Goal: Information Seeking & Learning: Learn about a topic

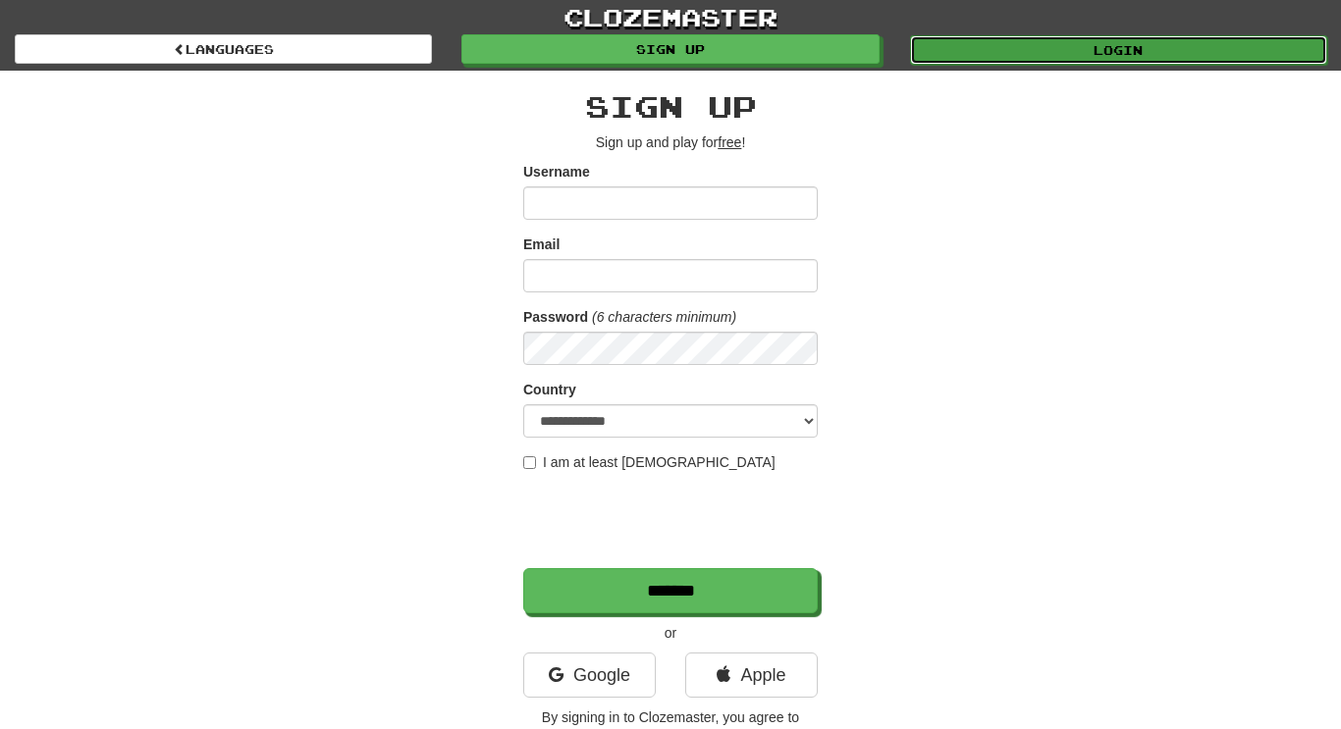
click at [1023, 44] on link "Login" at bounding box center [1118, 49] width 417 height 29
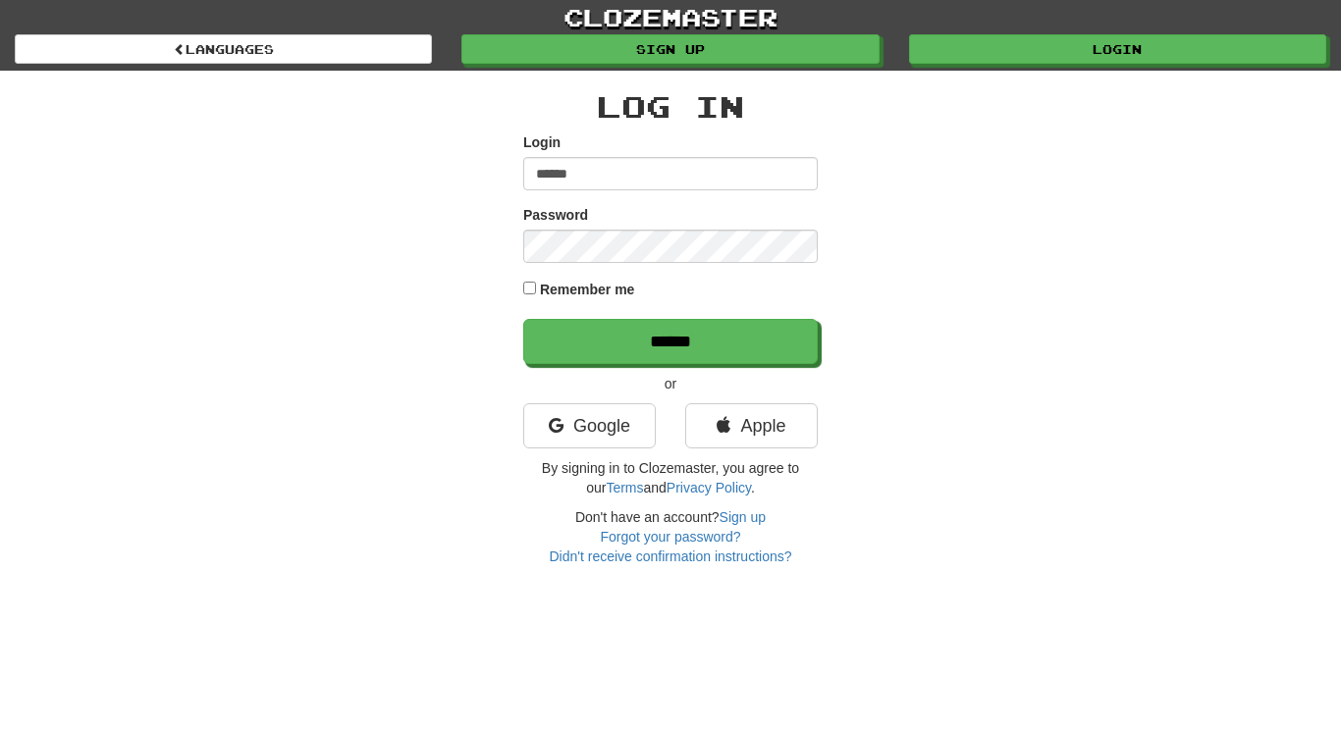
type input "******"
click at [523, 319] on input "******" at bounding box center [670, 341] width 294 height 45
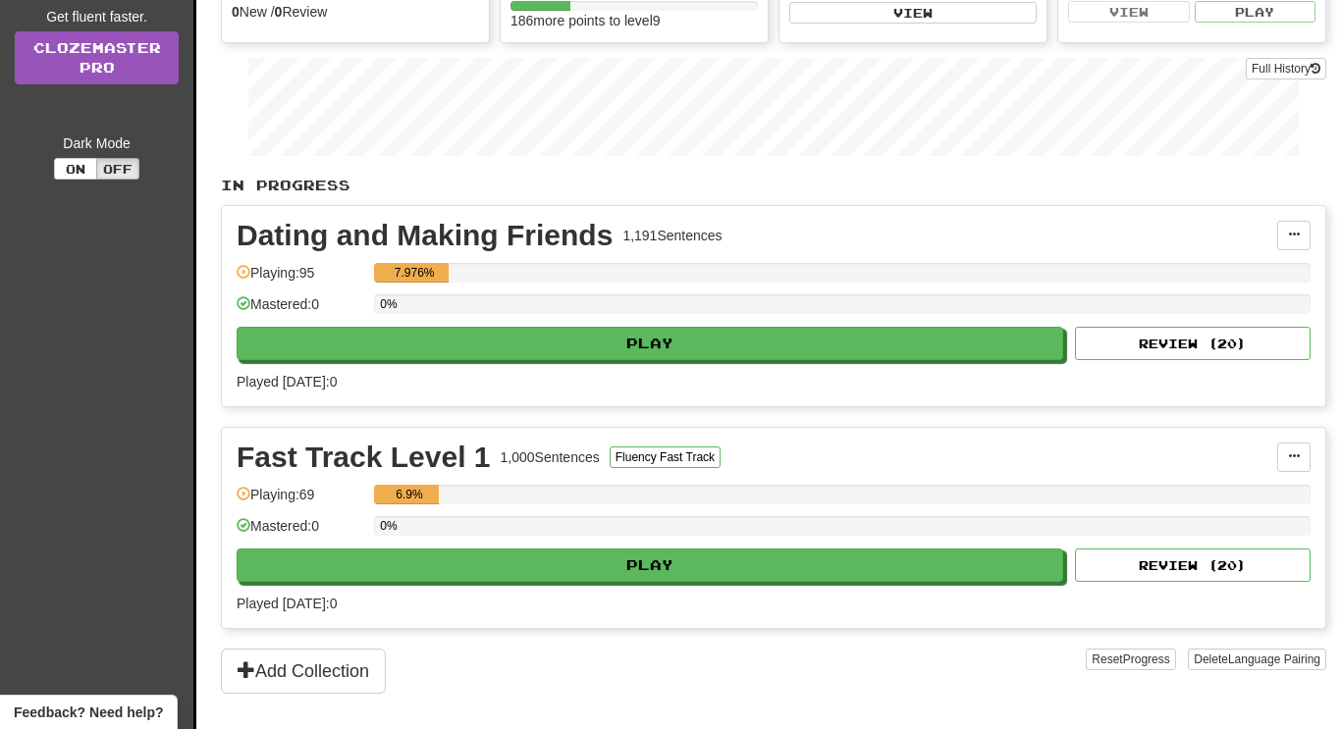
scroll to position [314, 0]
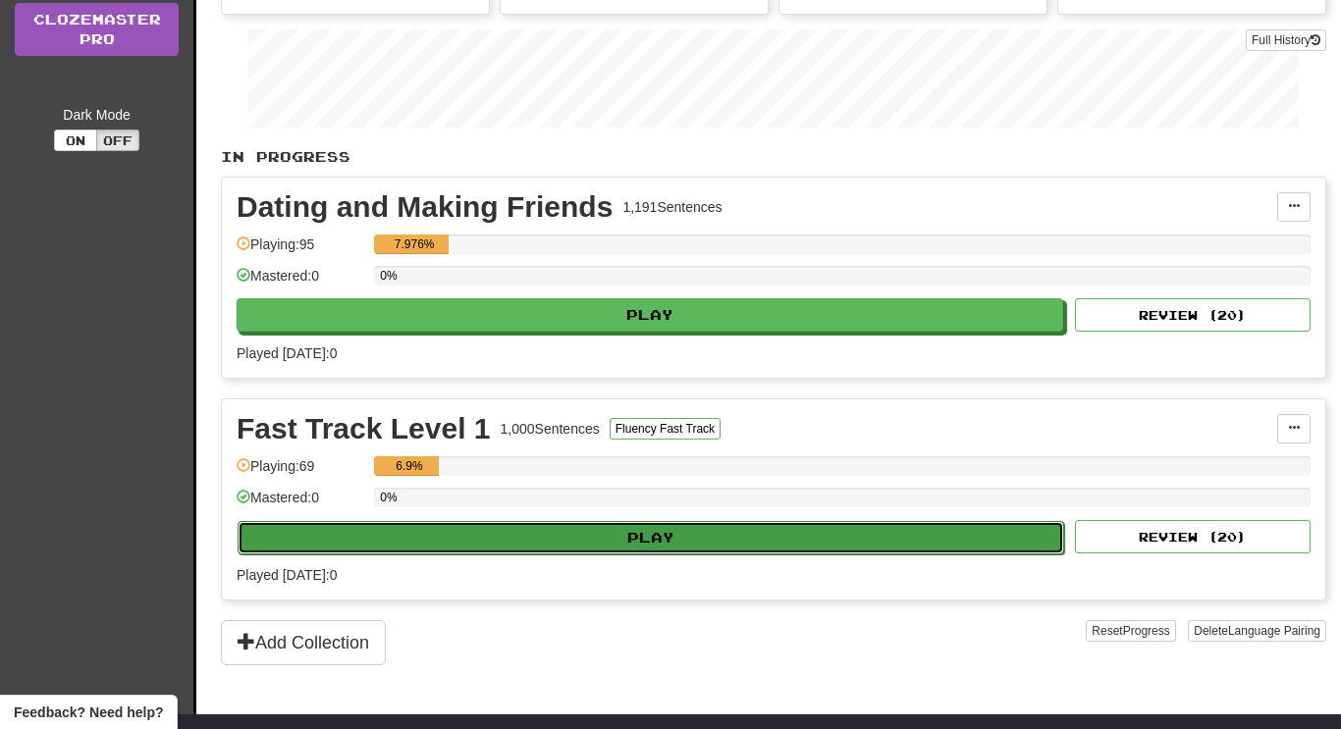
click at [542, 534] on button "Play" at bounding box center [651, 537] width 826 height 33
select select "**"
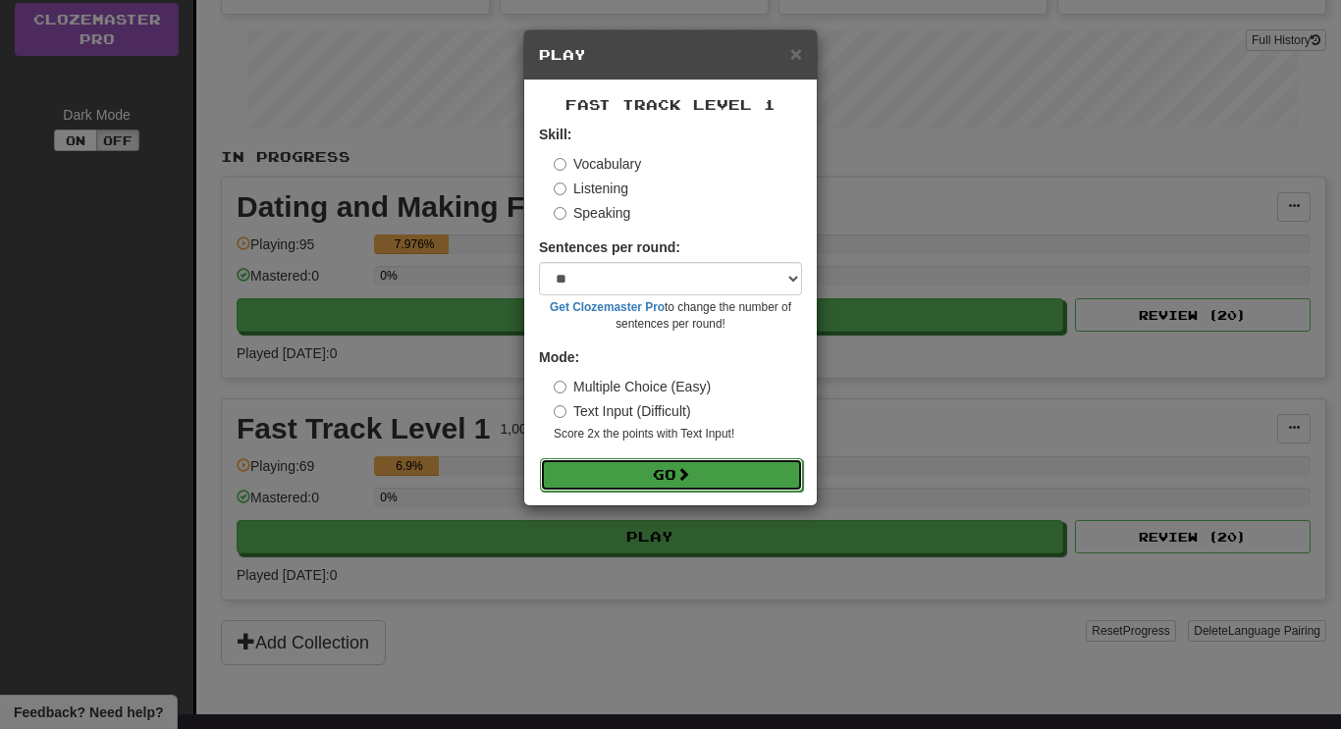
click at [627, 466] on button "Go" at bounding box center [671, 474] width 263 height 33
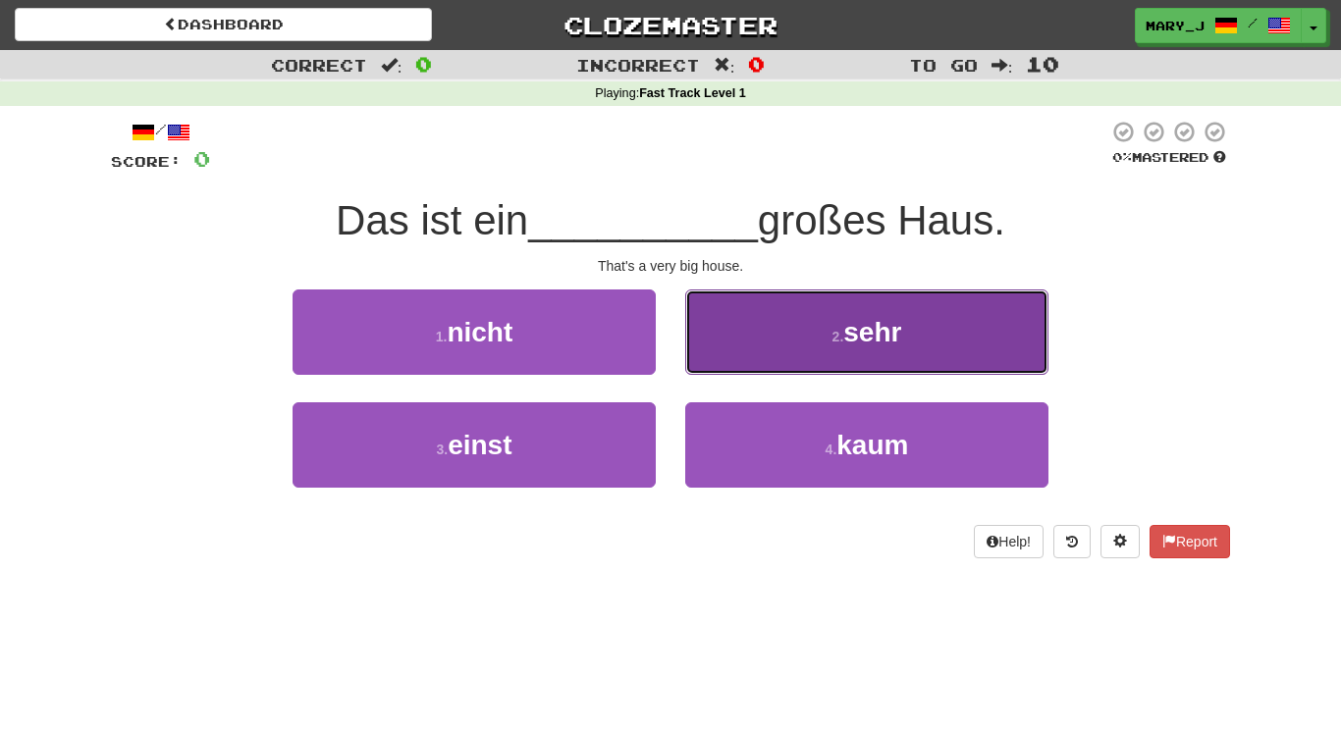
click at [789, 329] on button "2 . sehr" at bounding box center [866, 332] width 363 height 85
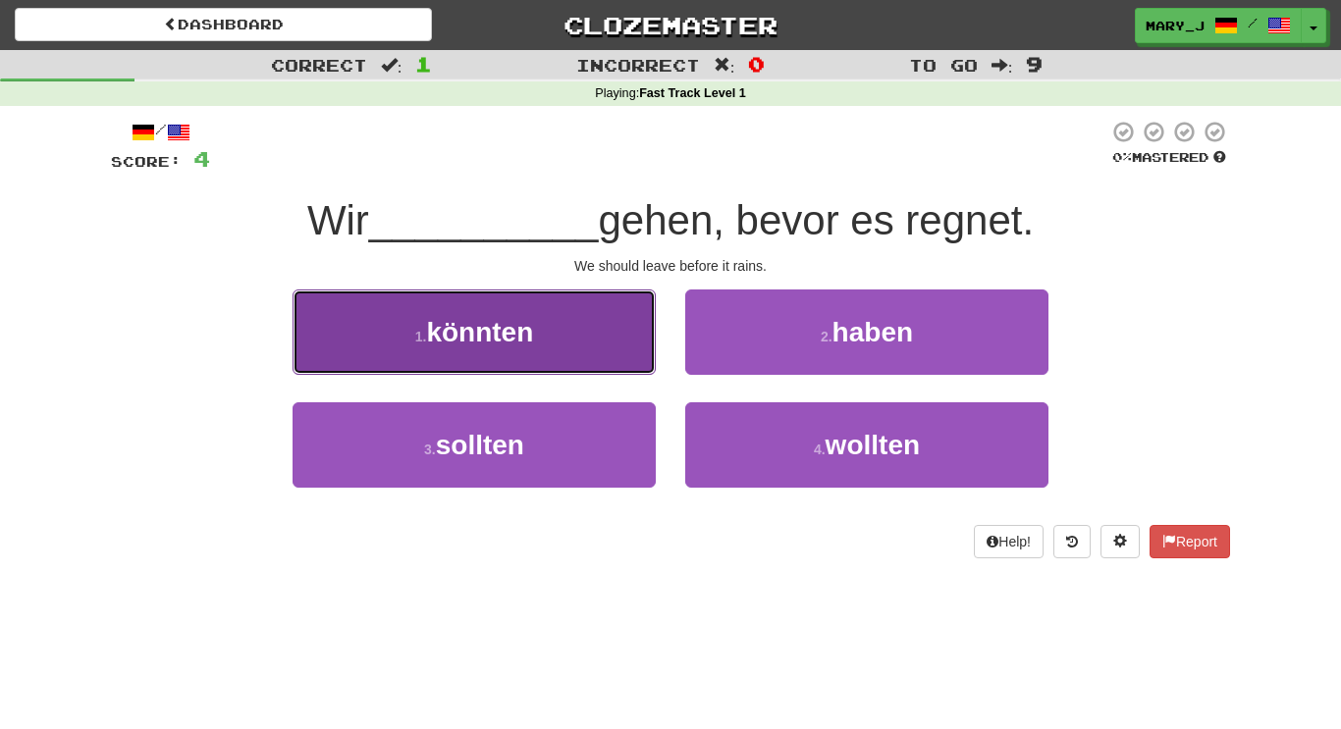
click at [610, 320] on button "1 . könnten" at bounding box center [474, 332] width 363 height 85
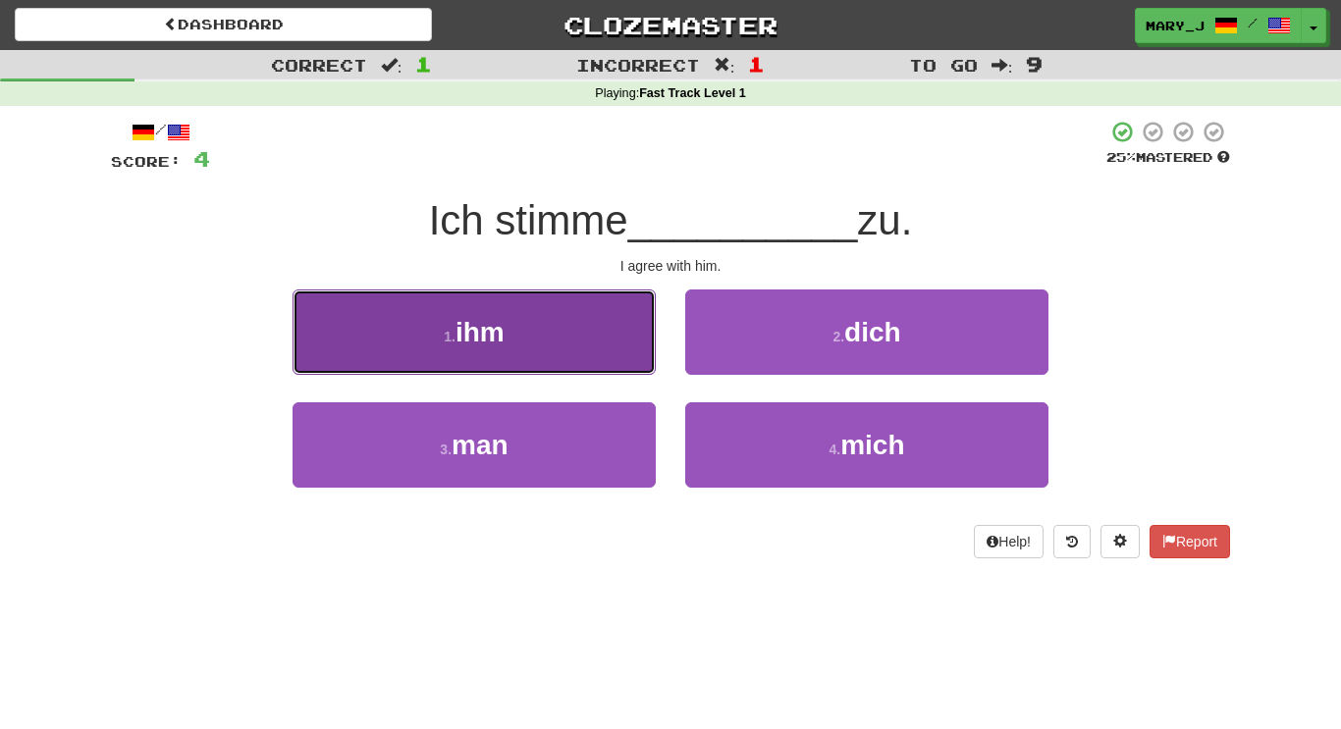
click at [609, 305] on button "1 . ihm" at bounding box center [474, 332] width 363 height 85
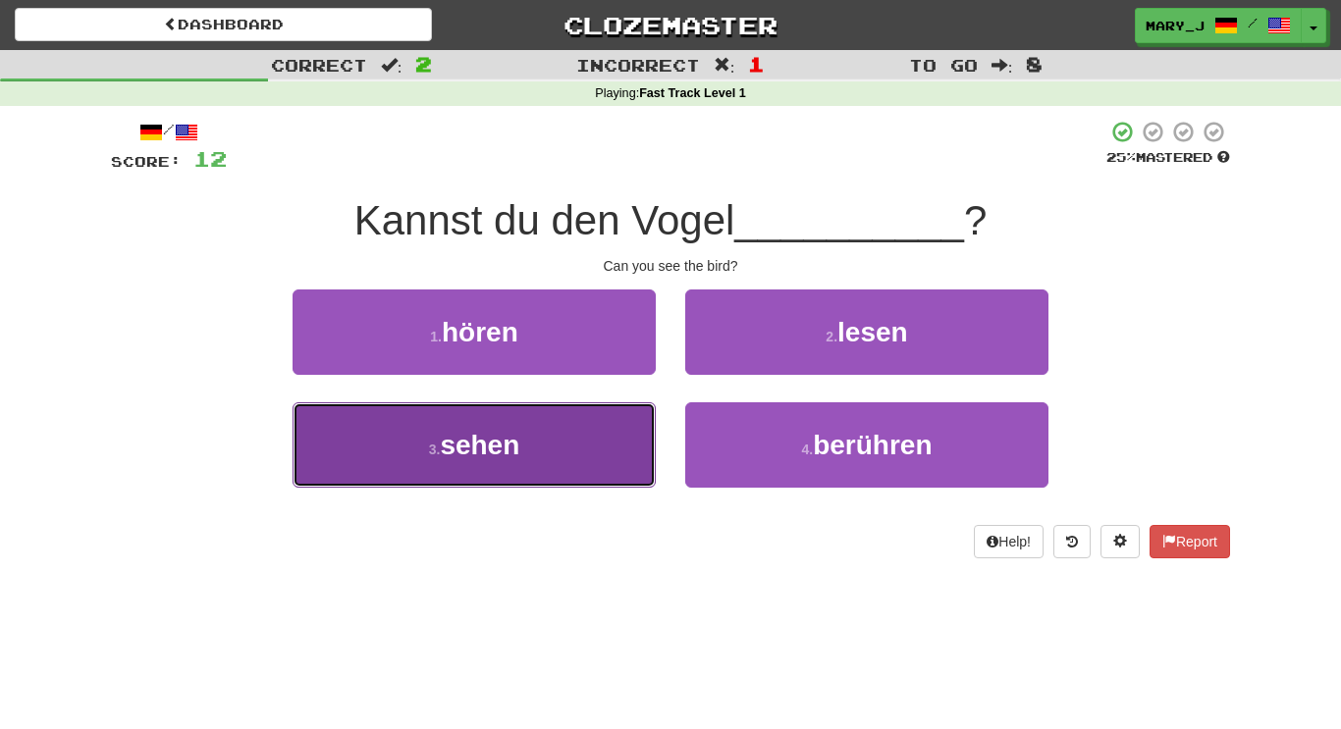
click at [603, 428] on button "3 . sehen" at bounding box center [474, 444] width 363 height 85
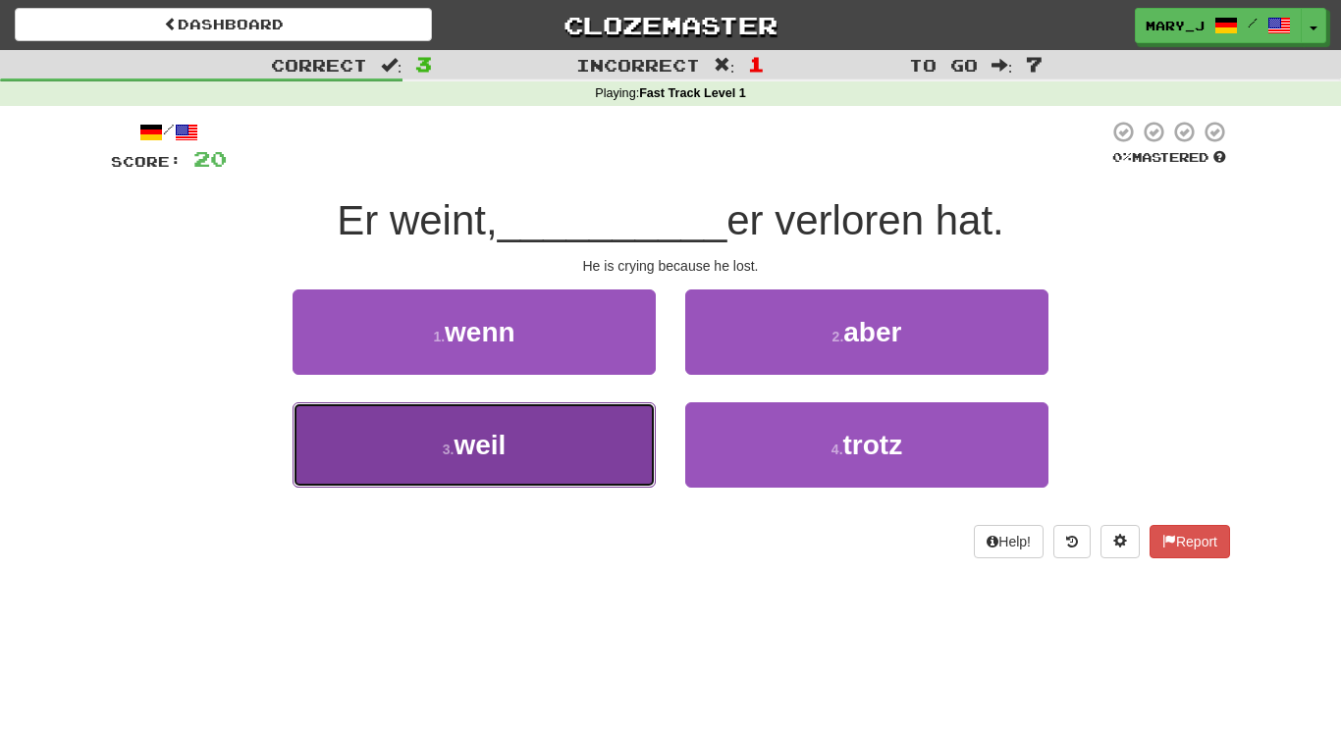
click at [554, 457] on button "3 . weil" at bounding box center [474, 444] width 363 height 85
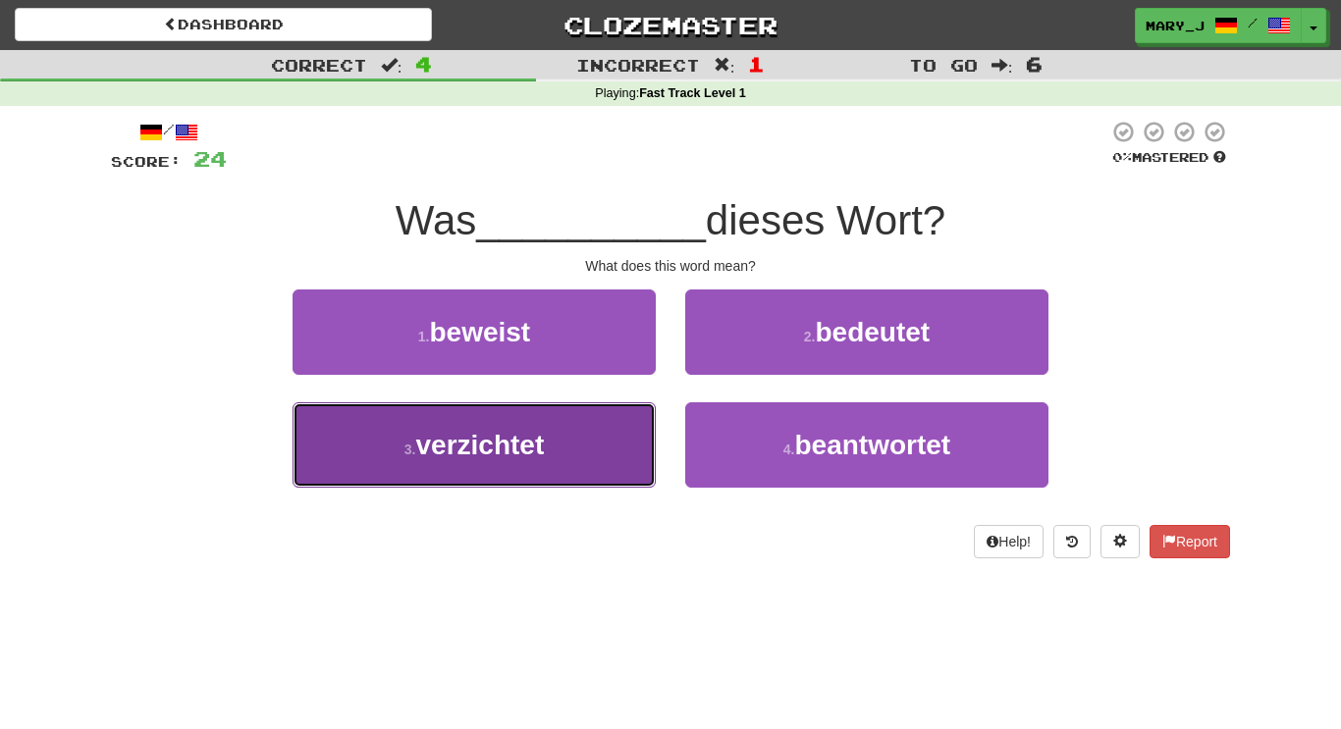
click at [545, 414] on button "3 . verzichtet" at bounding box center [474, 444] width 363 height 85
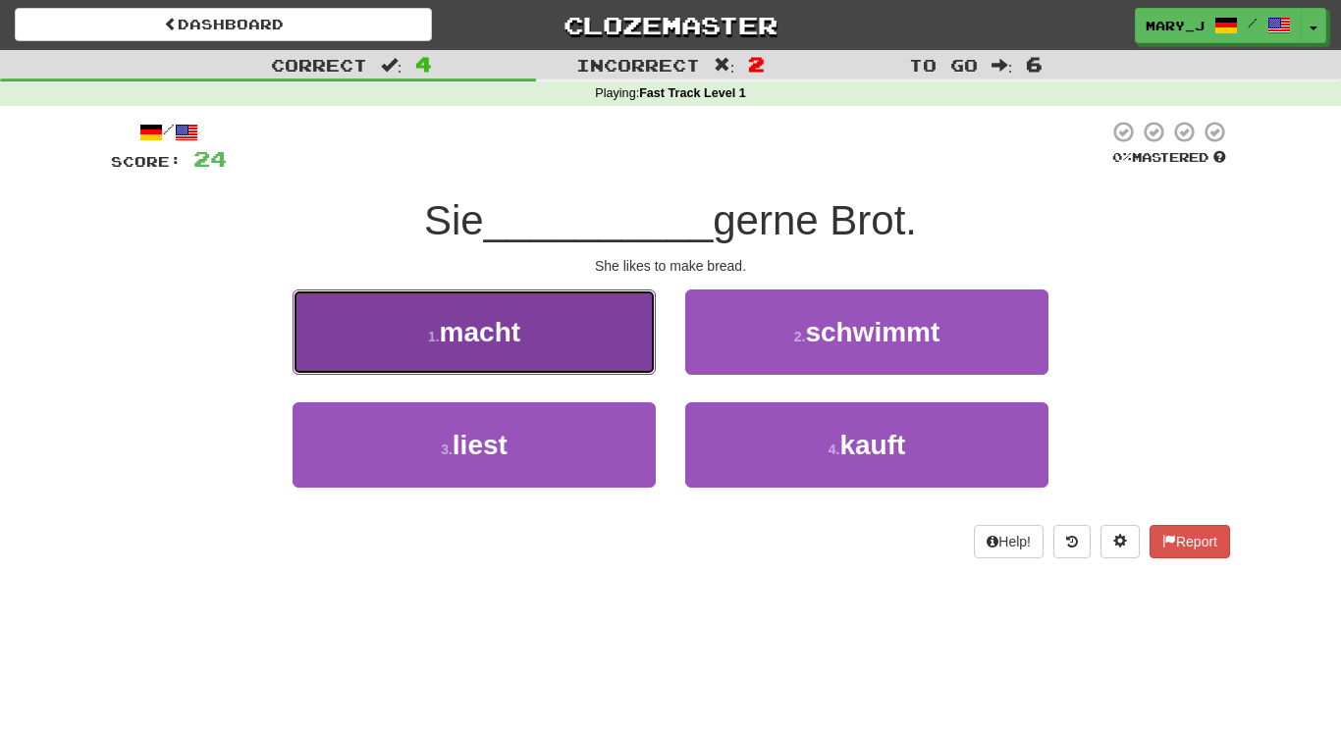
click at [582, 331] on button "1 . macht" at bounding box center [474, 332] width 363 height 85
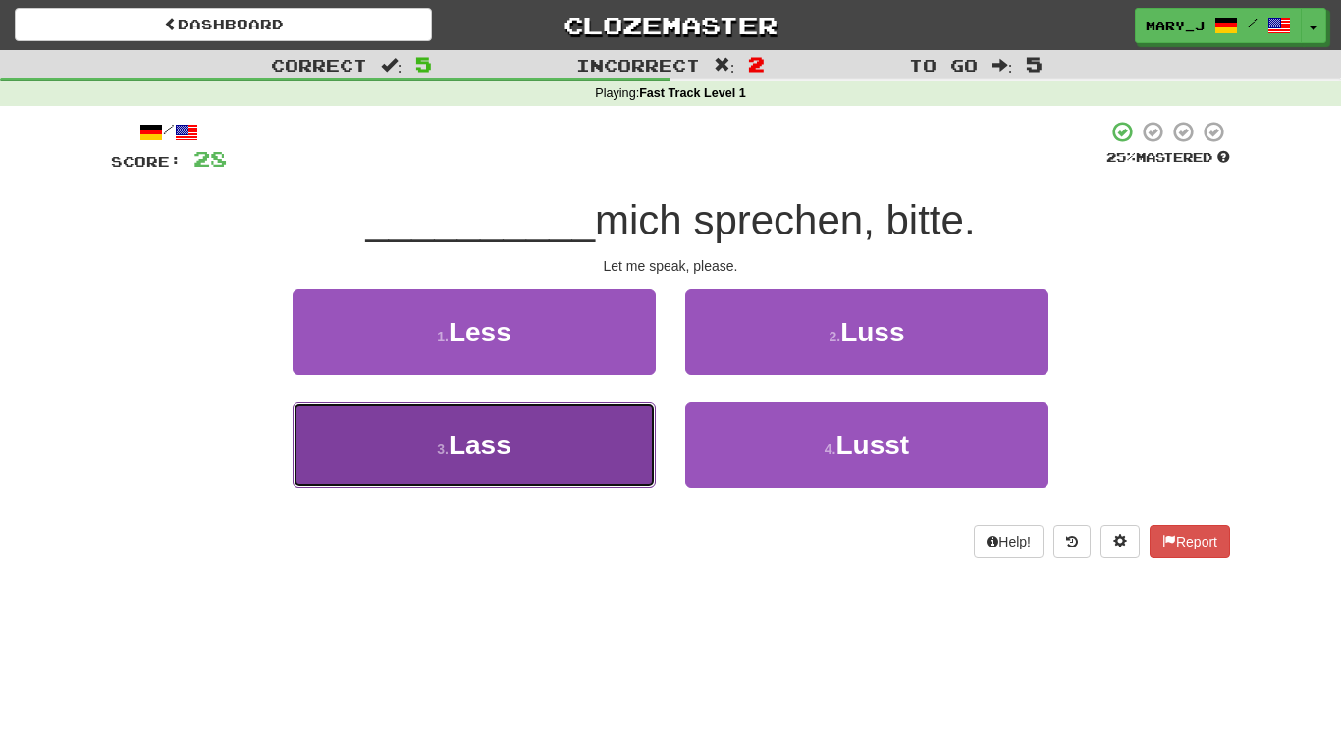
click at [572, 440] on button "3 . Lass" at bounding box center [474, 444] width 363 height 85
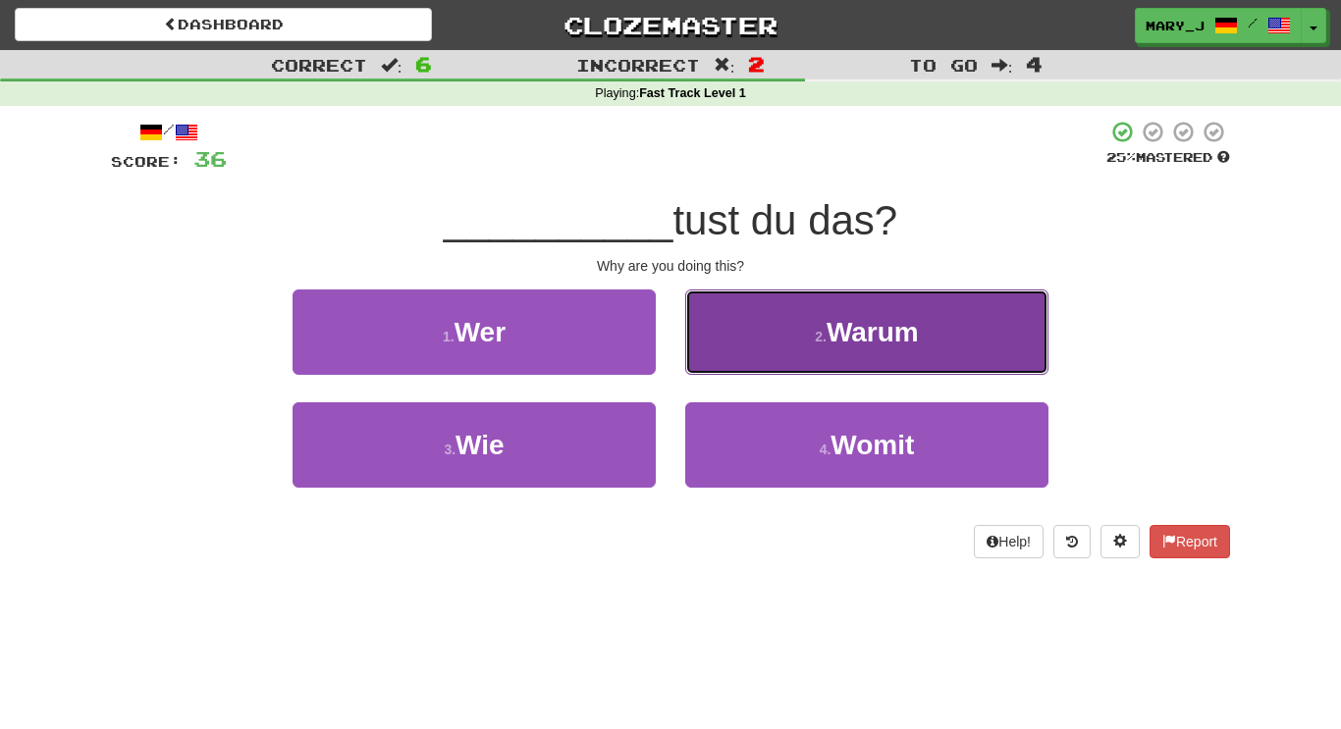
click at [713, 312] on button "2 . Warum" at bounding box center [866, 332] width 363 height 85
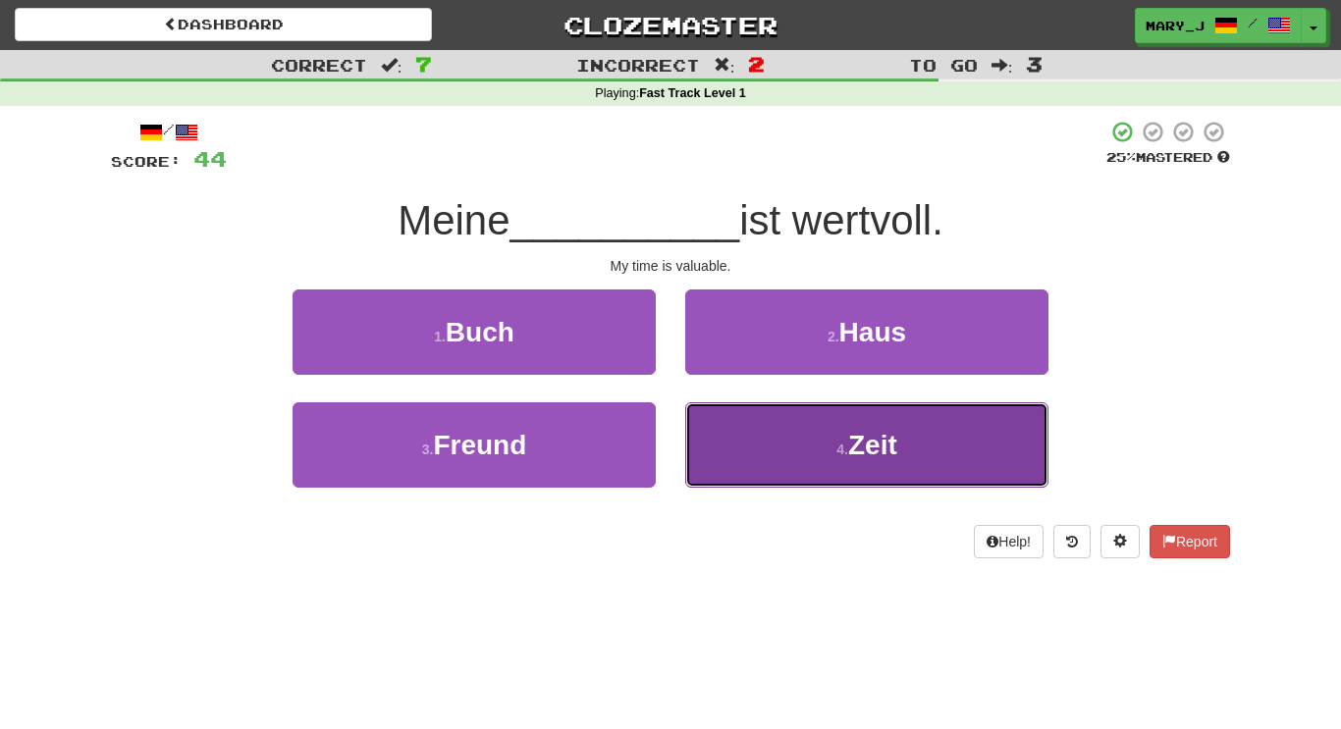
click at [740, 448] on button "4 . Zeit" at bounding box center [866, 444] width 363 height 85
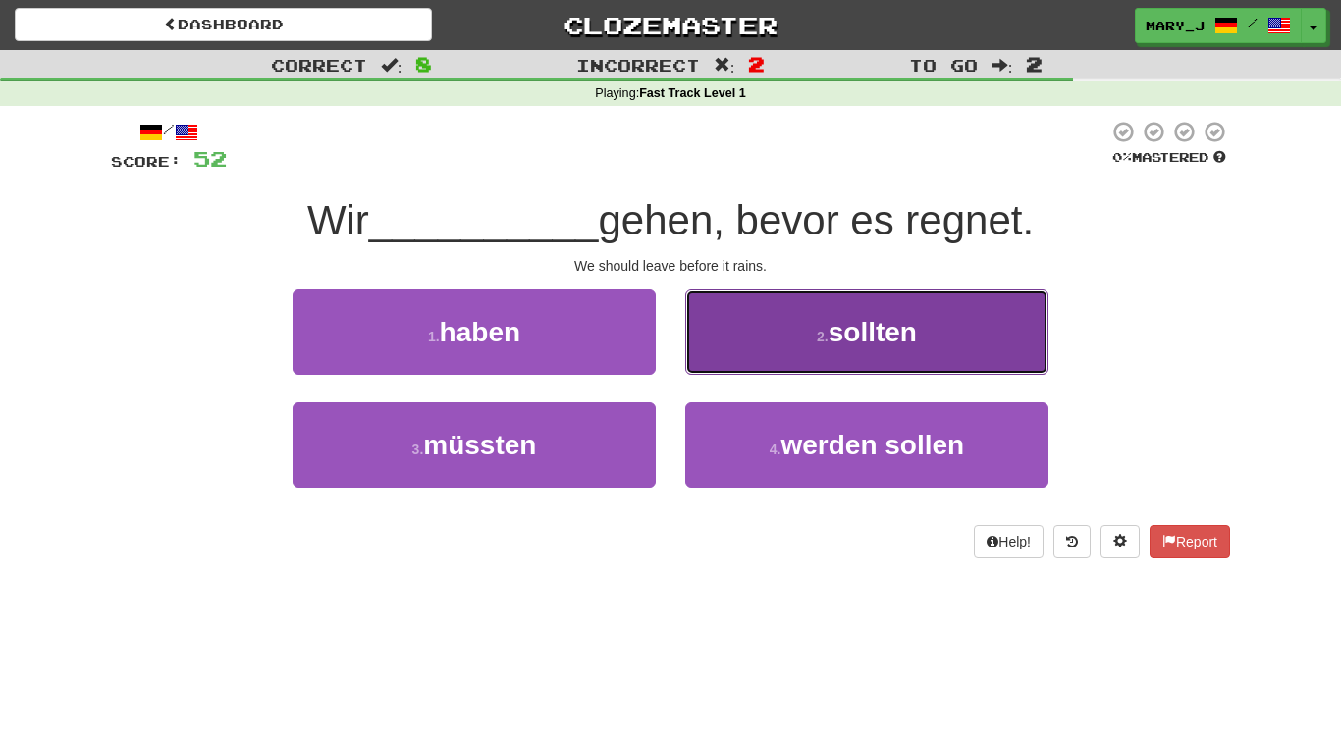
click at [773, 323] on button "2 . sollten" at bounding box center [866, 332] width 363 height 85
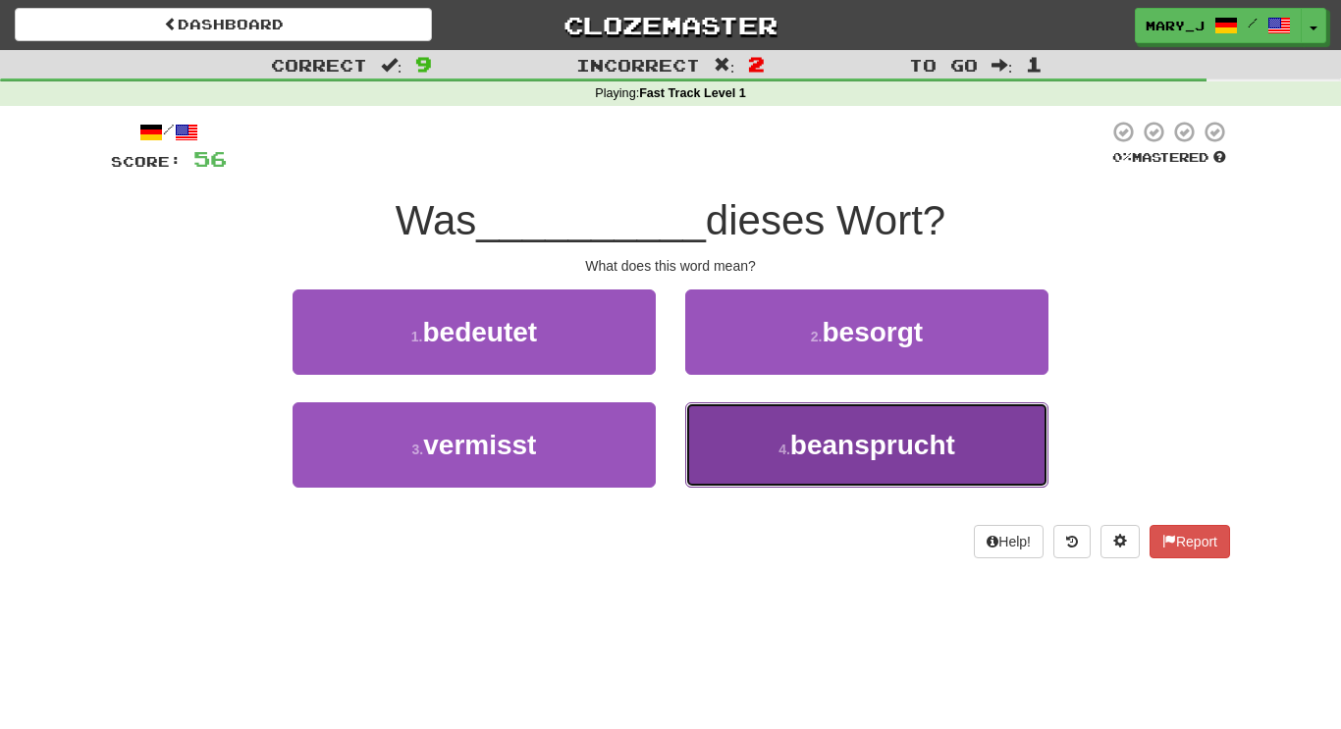
click at [740, 476] on button "4 . beansprucht" at bounding box center [866, 444] width 363 height 85
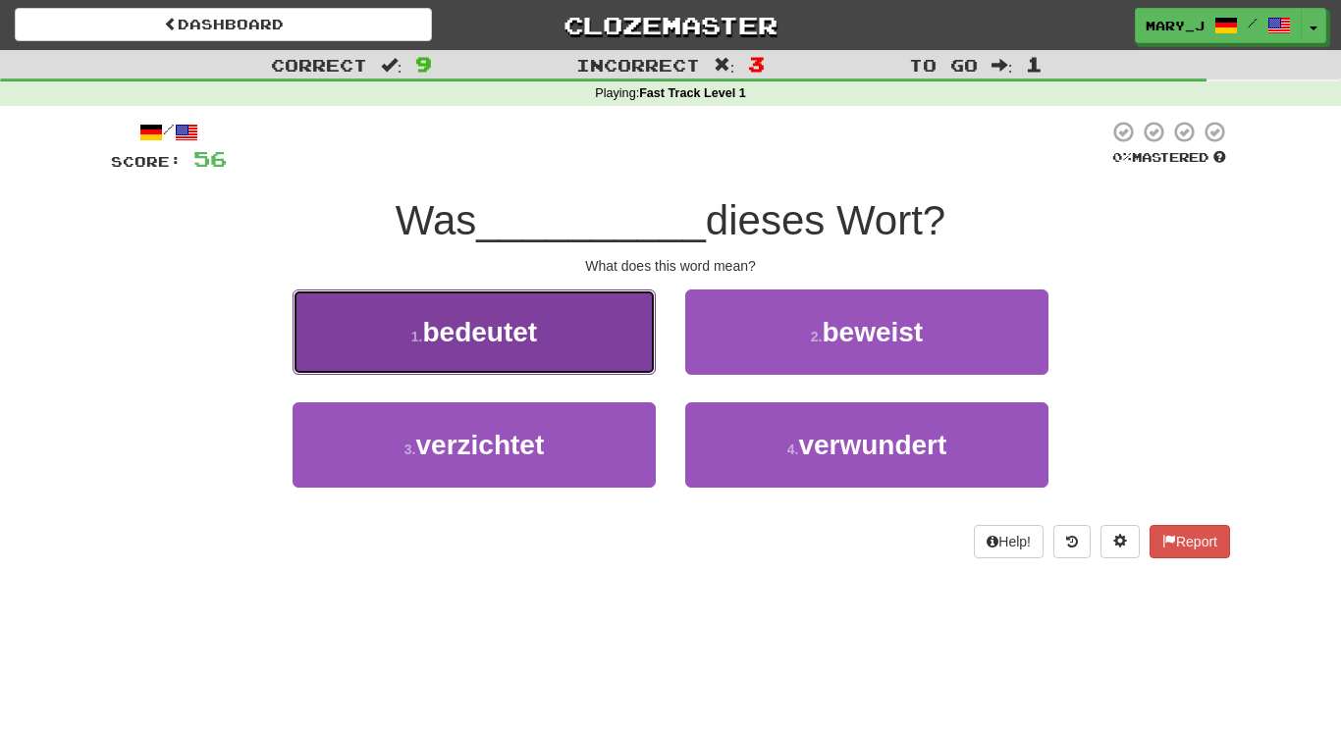
click at [550, 301] on button "1 . bedeutet" at bounding box center [474, 332] width 363 height 85
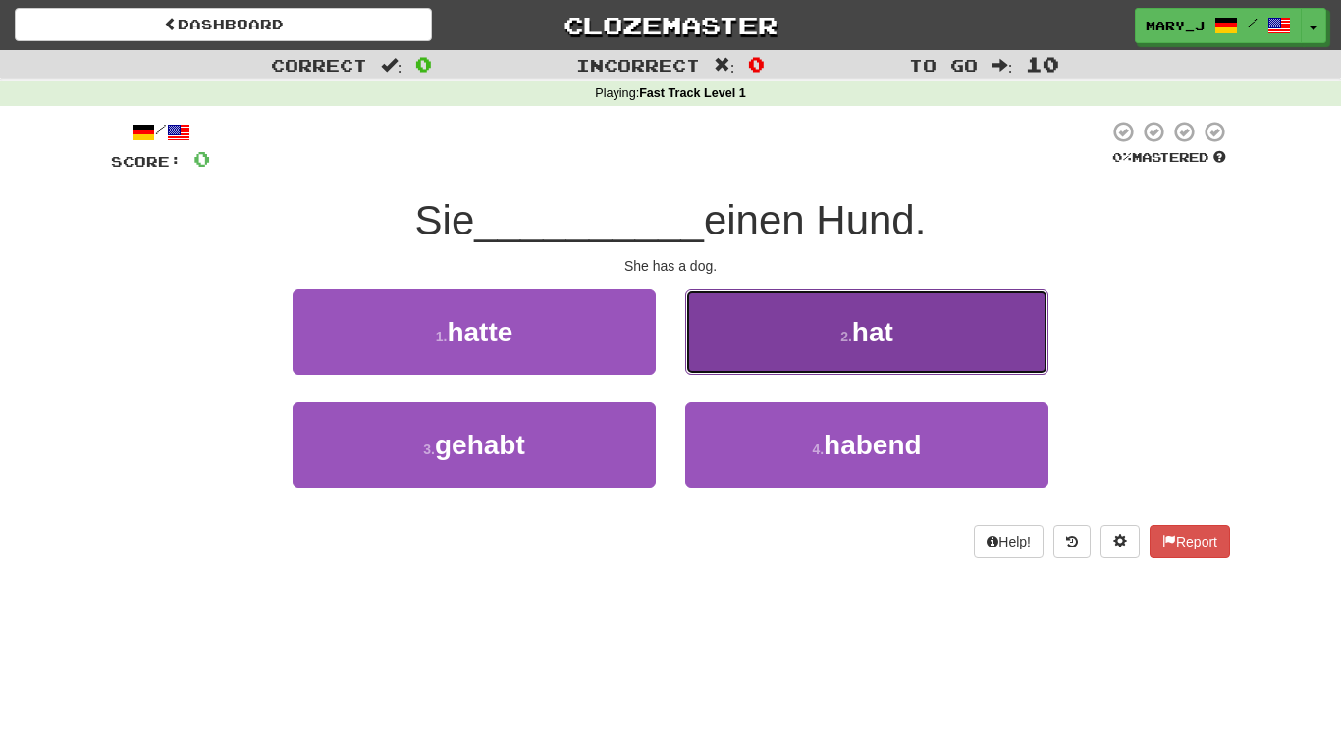
click at [776, 320] on button "2 . hat" at bounding box center [866, 332] width 363 height 85
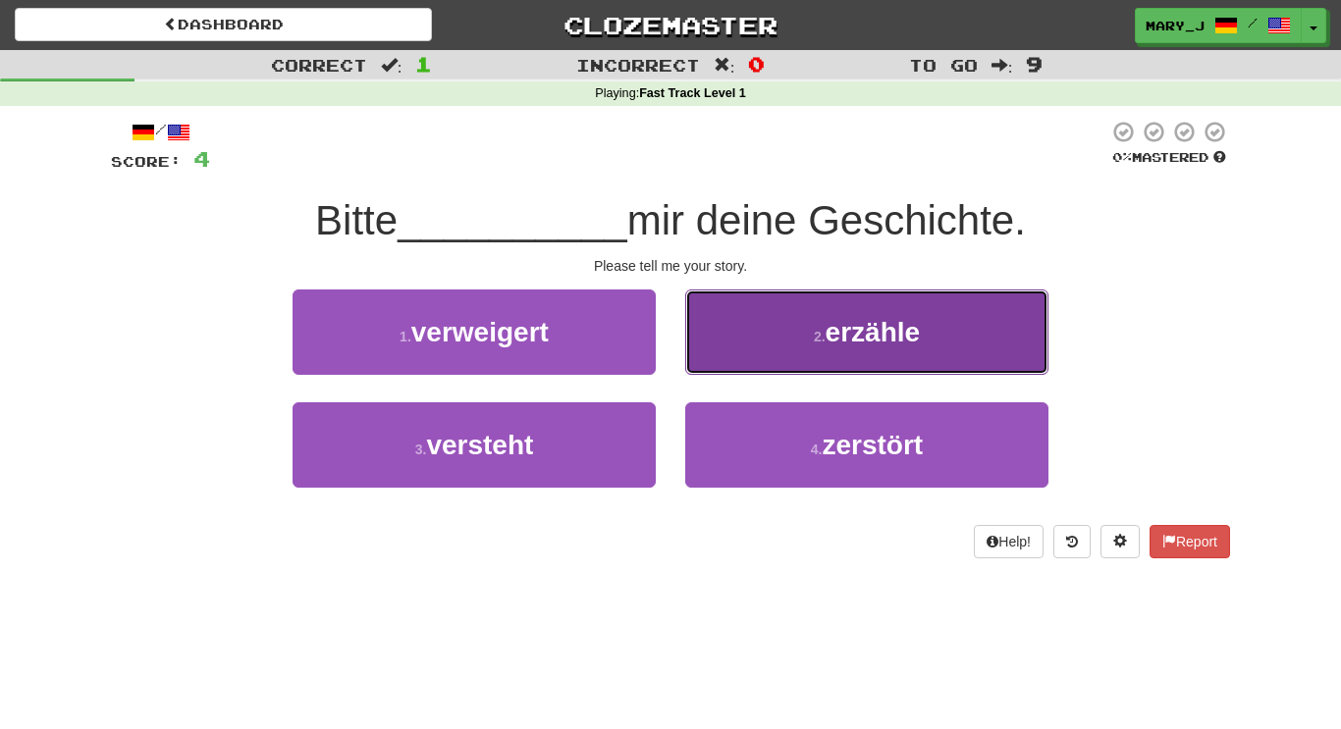
click at [712, 301] on button "2 . erzähle" at bounding box center [866, 332] width 363 height 85
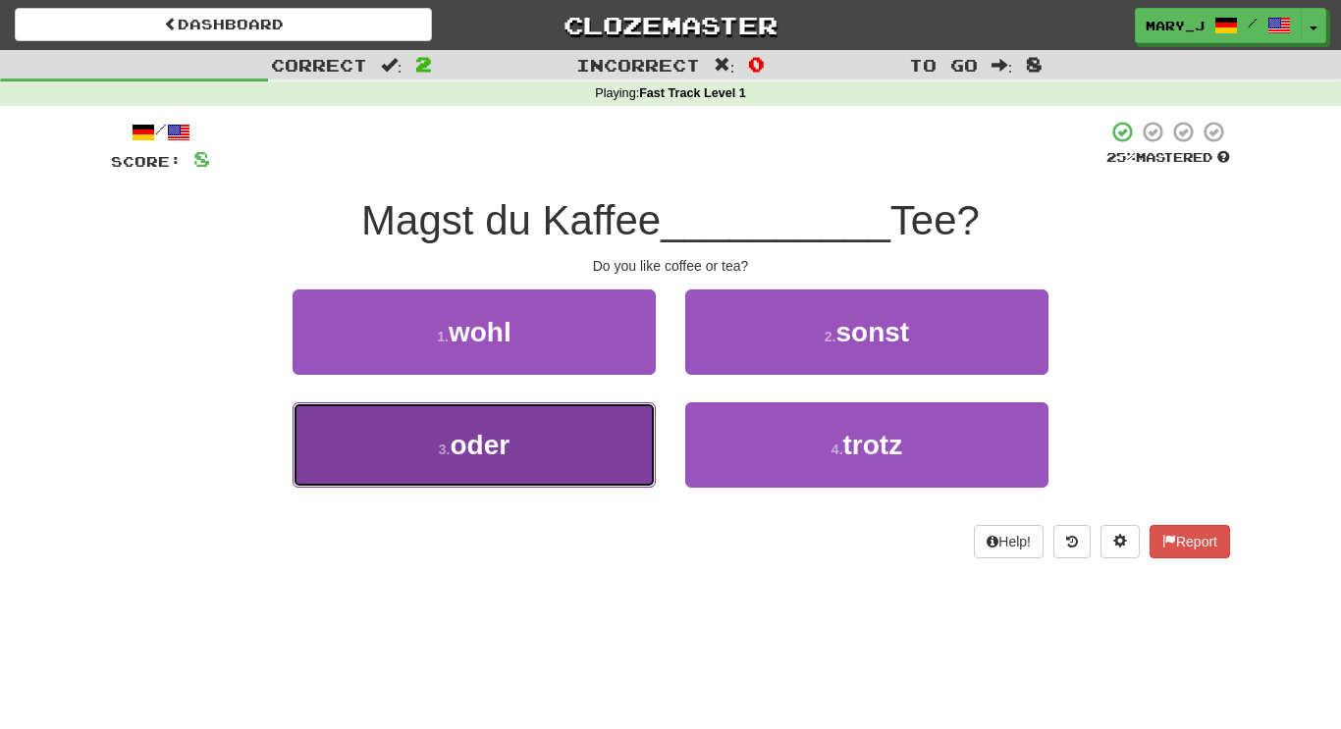
click at [587, 445] on button "3 . oder" at bounding box center [474, 444] width 363 height 85
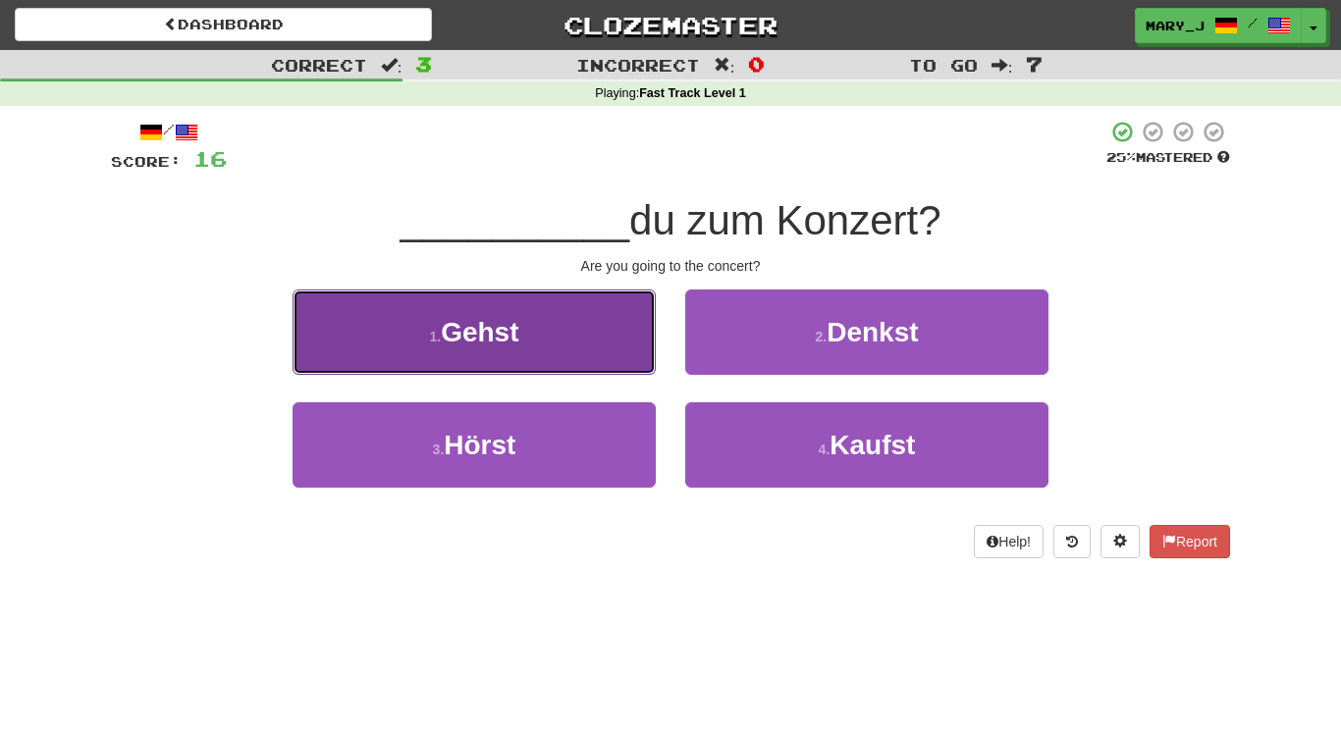
click at [545, 322] on button "1 . Gehst" at bounding box center [474, 332] width 363 height 85
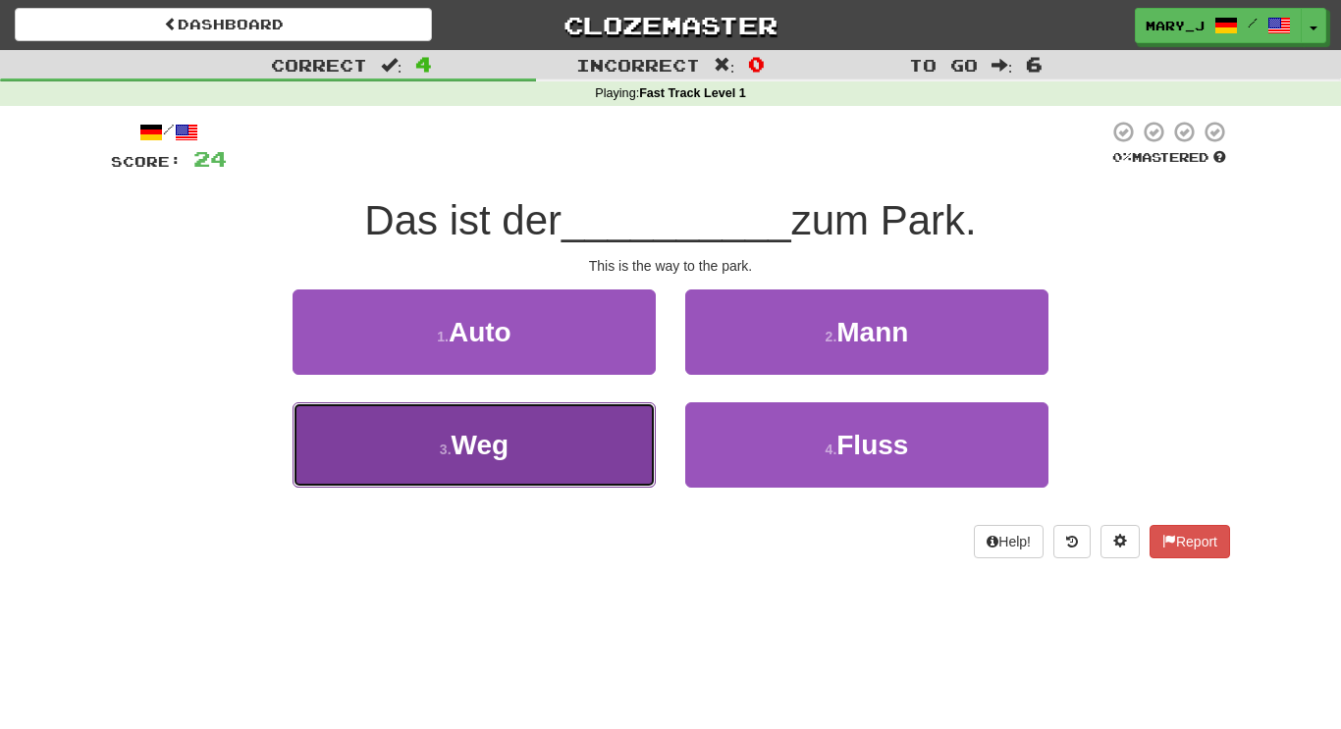
click at [599, 437] on button "3 . Weg" at bounding box center [474, 444] width 363 height 85
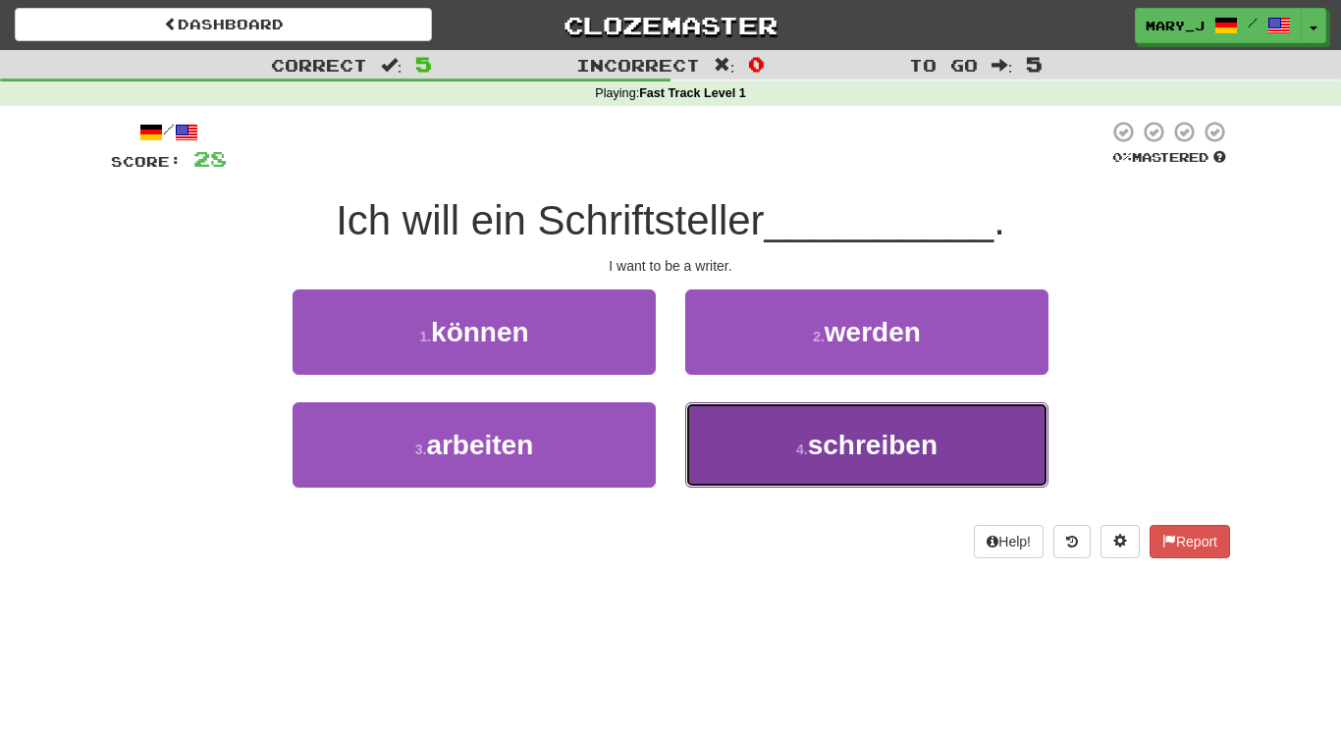
click at [753, 432] on button "4 . schreiben" at bounding box center [866, 444] width 363 height 85
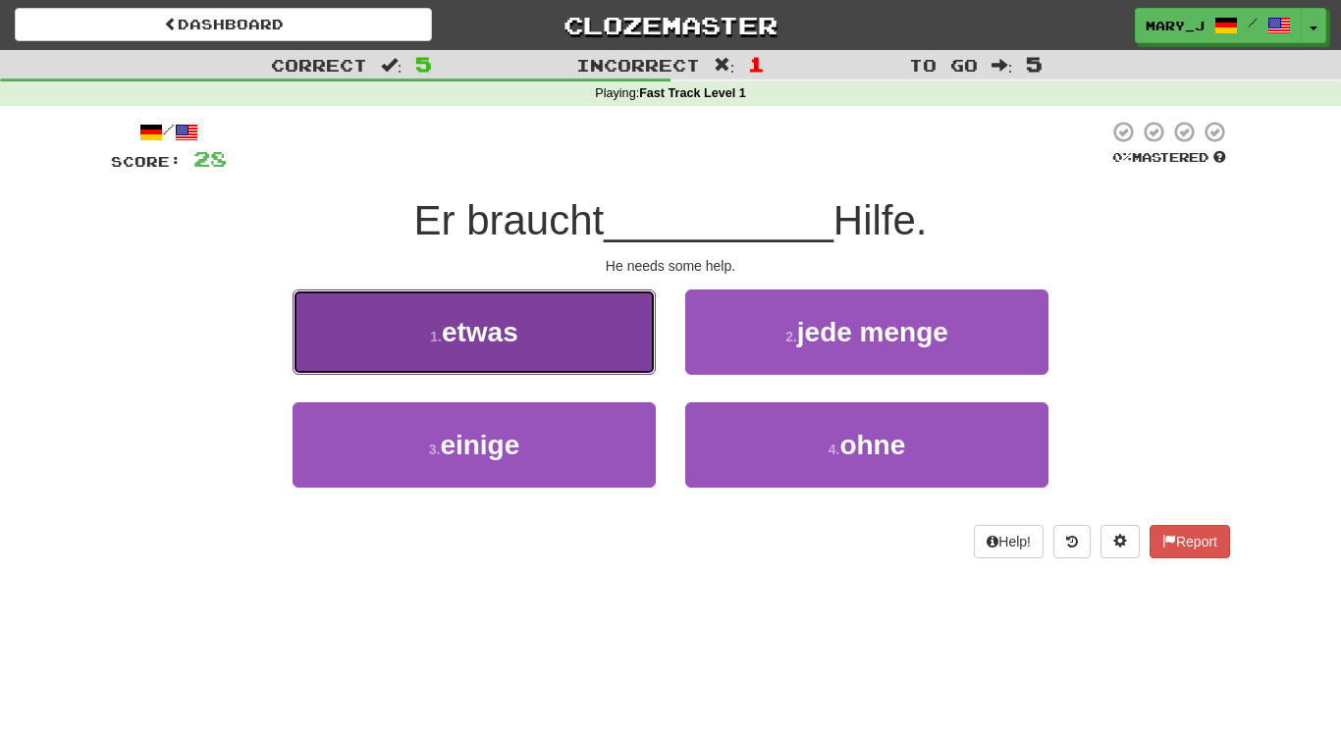
click at [569, 335] on button "1 . etwas" at bounding box center [474, 332] width 363 height 85
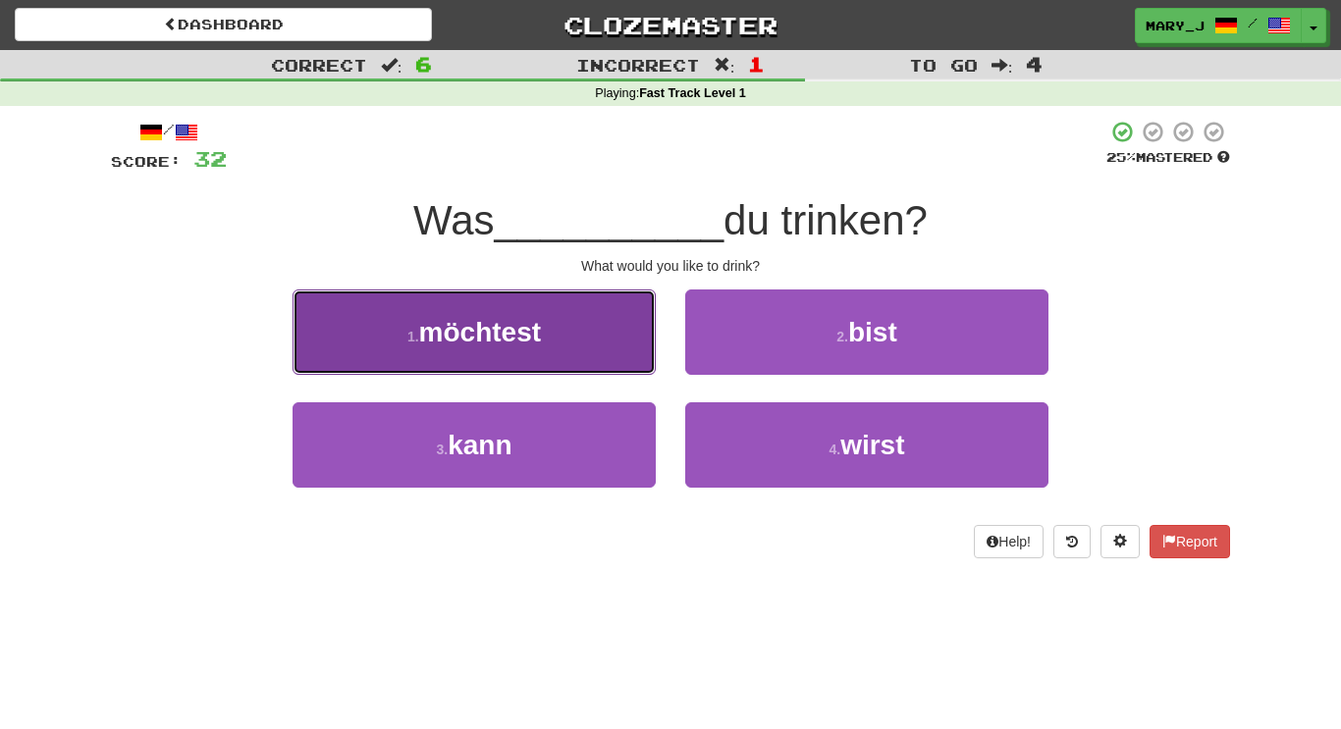
click at [592, 318] on button "1 . möchtest" at bounding box center [474, 332] width 363 height 85
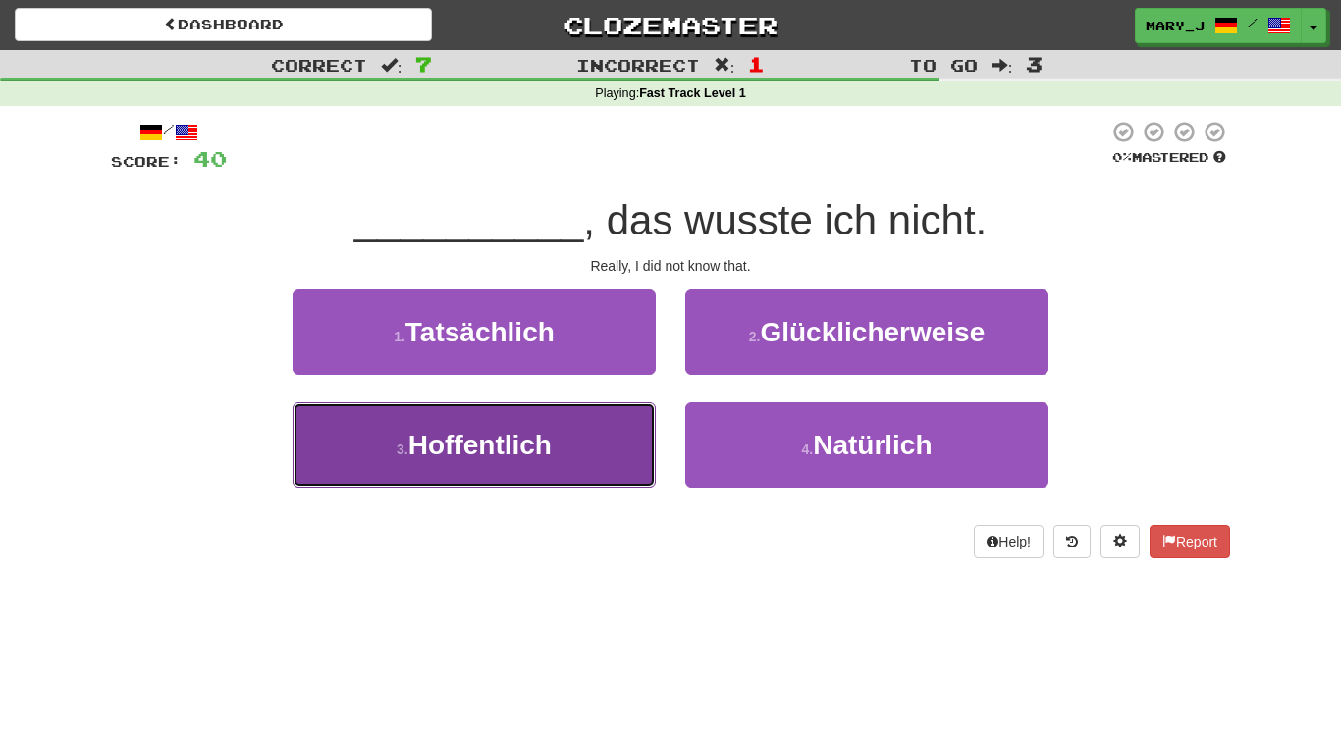
click at [590, 453] on button "3 . Hoffentlich" at bounding box center [474, 444] width 363 height 85
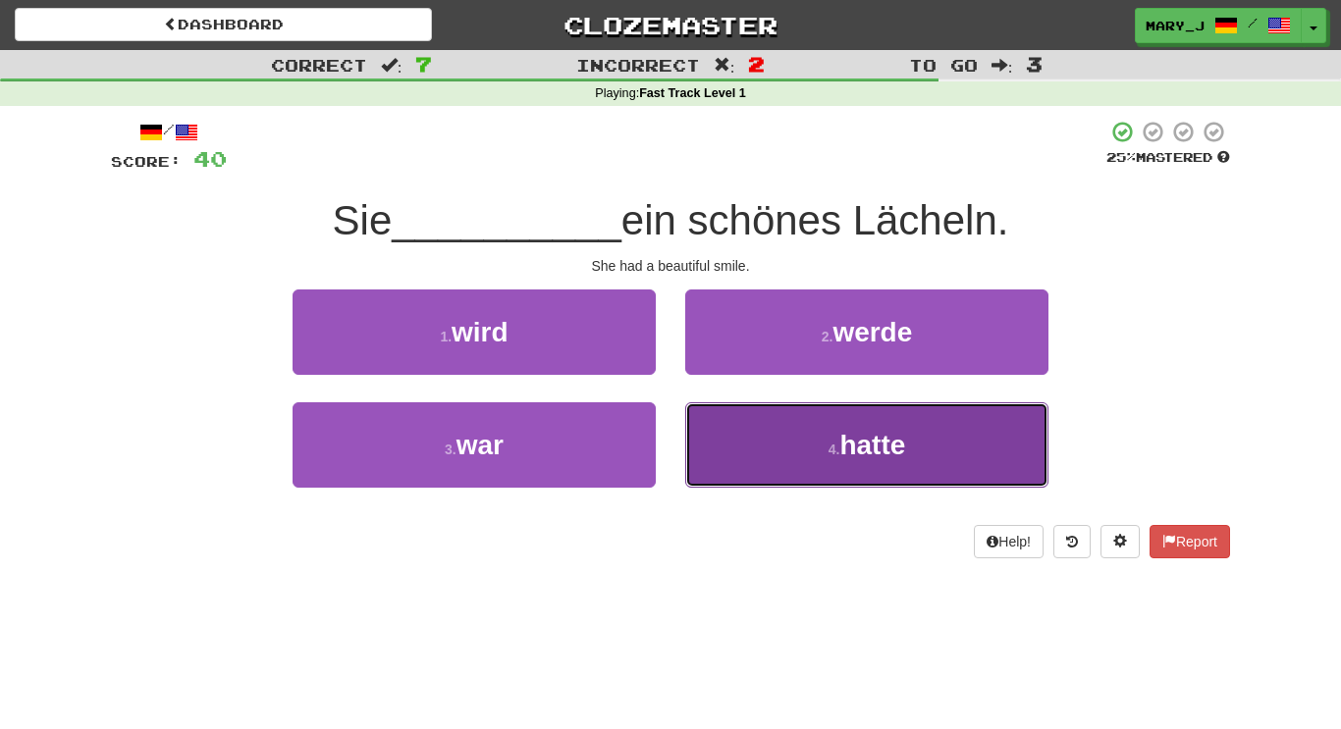
click at [781, 468] on button "4 . hatte" at bounding box center [866, 444] width 363 height 85
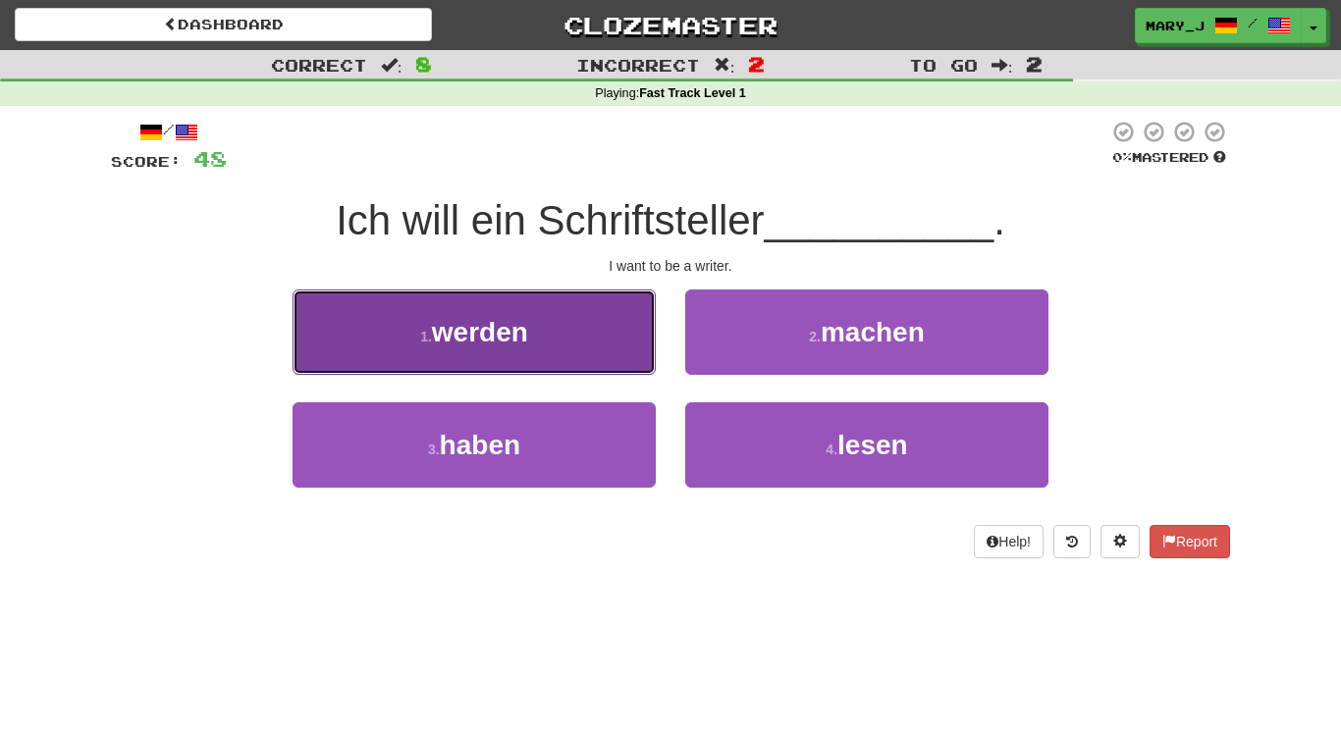
click at [617, 313] on button "1 . werden" at bounding box center [474, 332] width 363 height 85
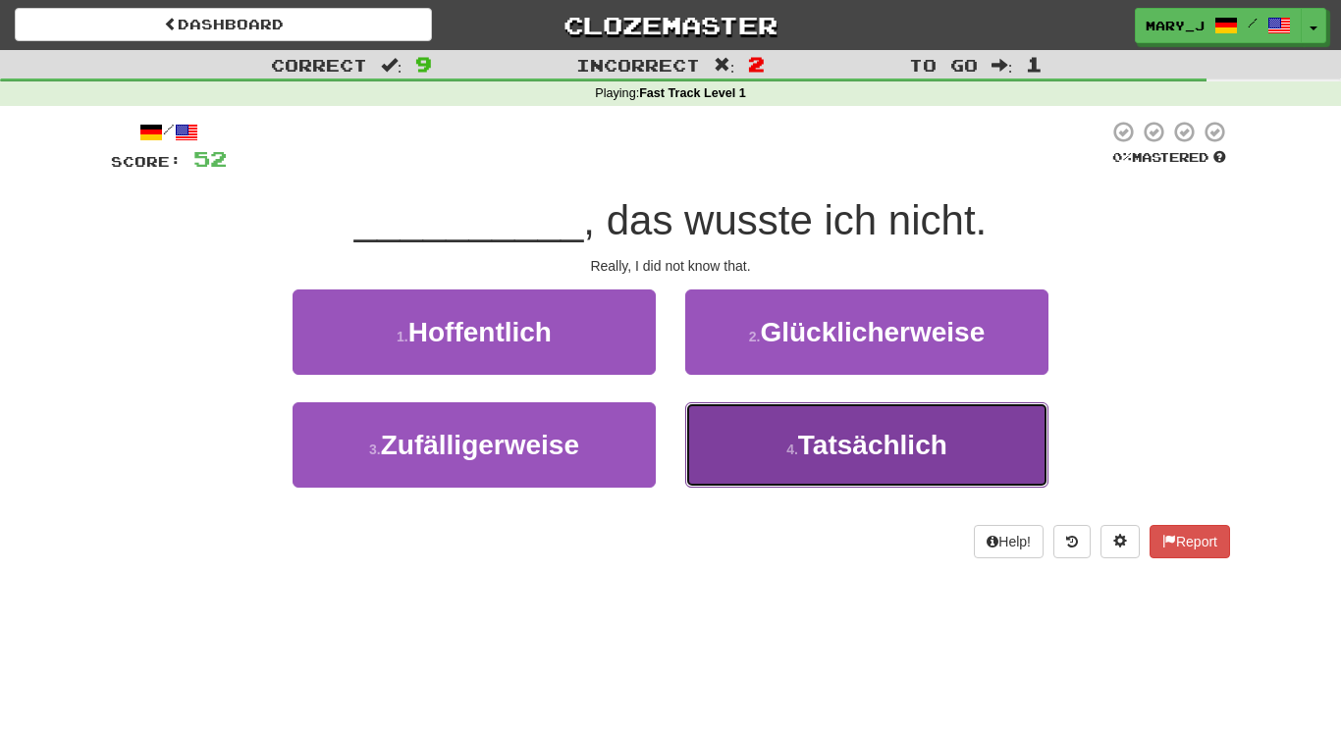
click at [718, 428] on button "4 . Tatsächlich" at bounding box center [866, 444] width 363 height 85
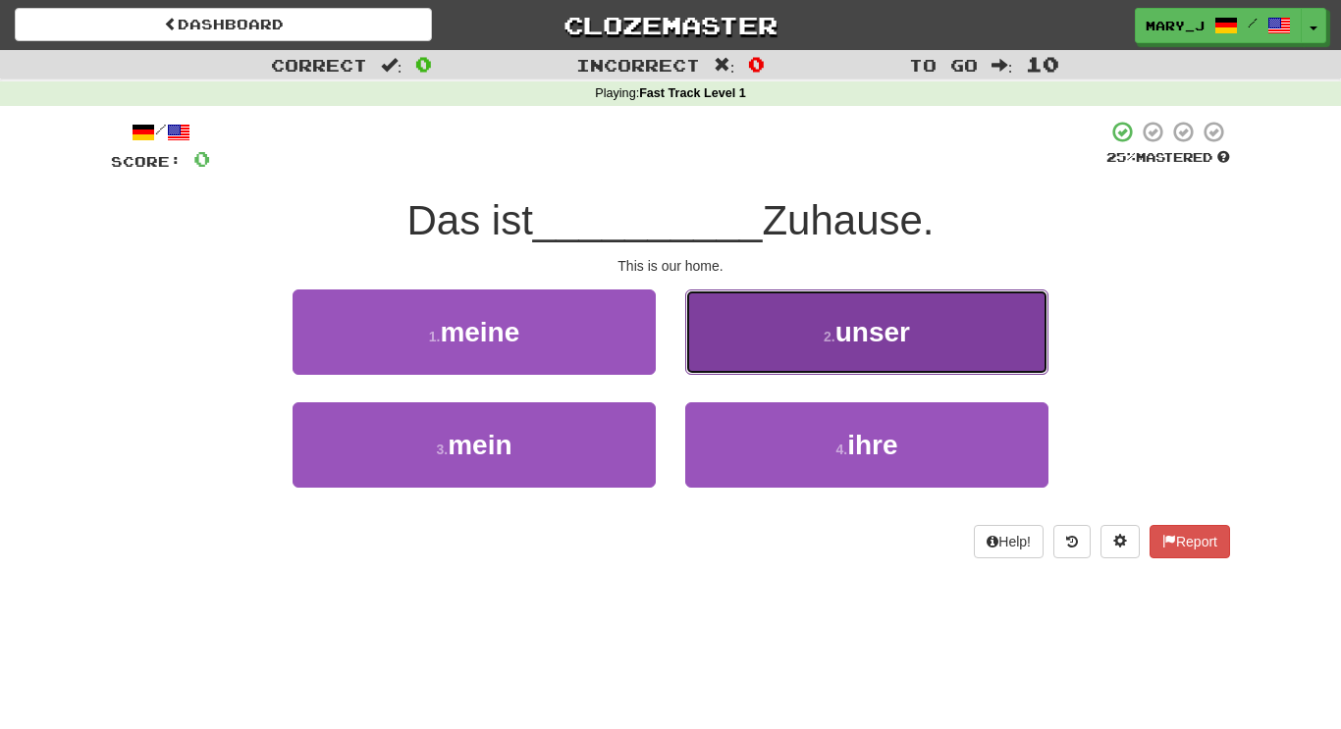
click at [729, 296] on button "2 . unser" at bounding box center [866, 332] width 363 height 85
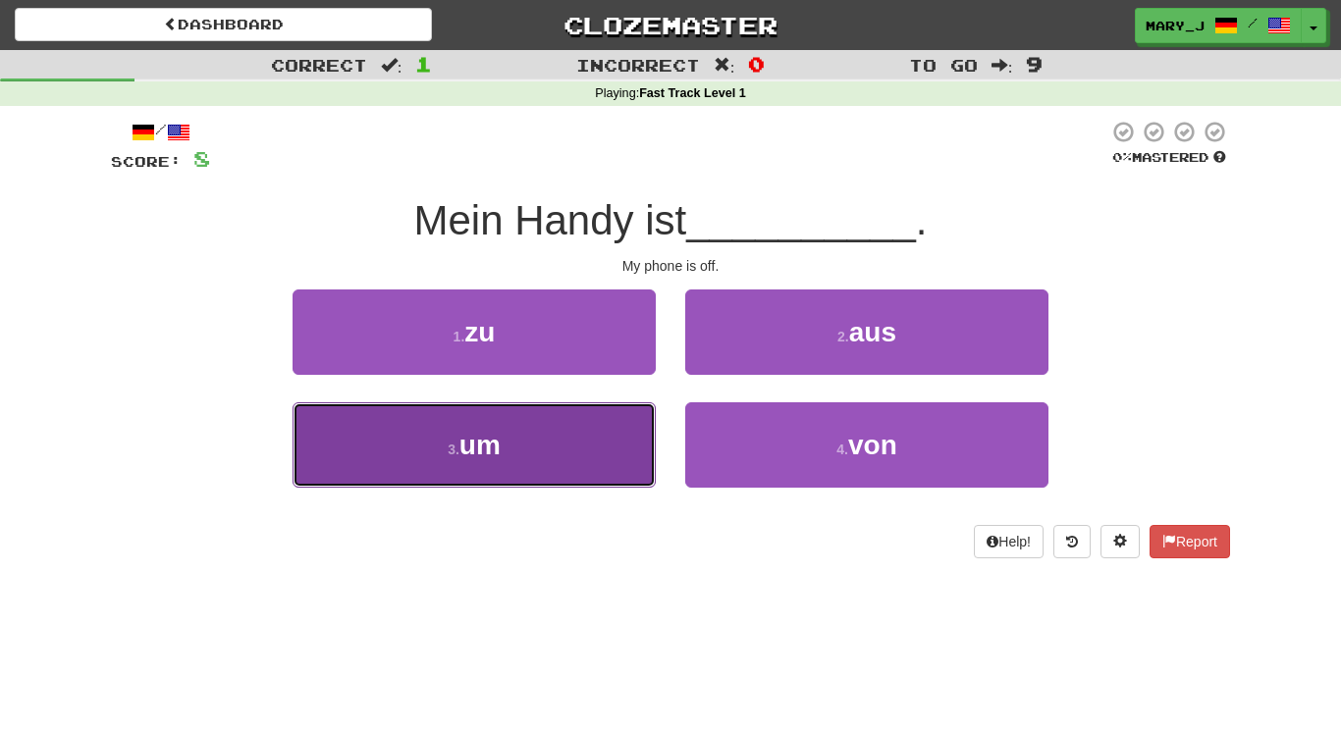
click at [560, 446] on button "3 . um" at bounding box center [474, 444] width 363 height 85
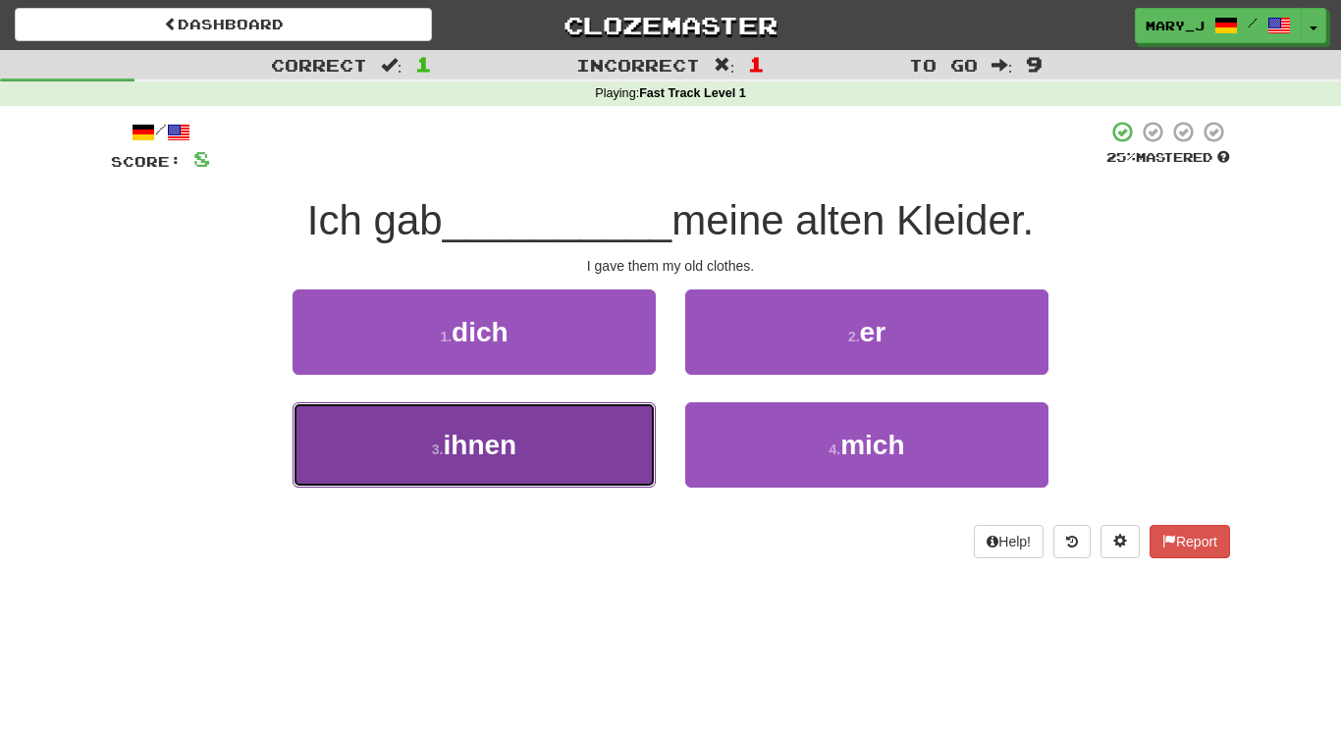
click at [600, 443] on button "3 . ihnen" at bounding box center [474, 444] width 363 height 85
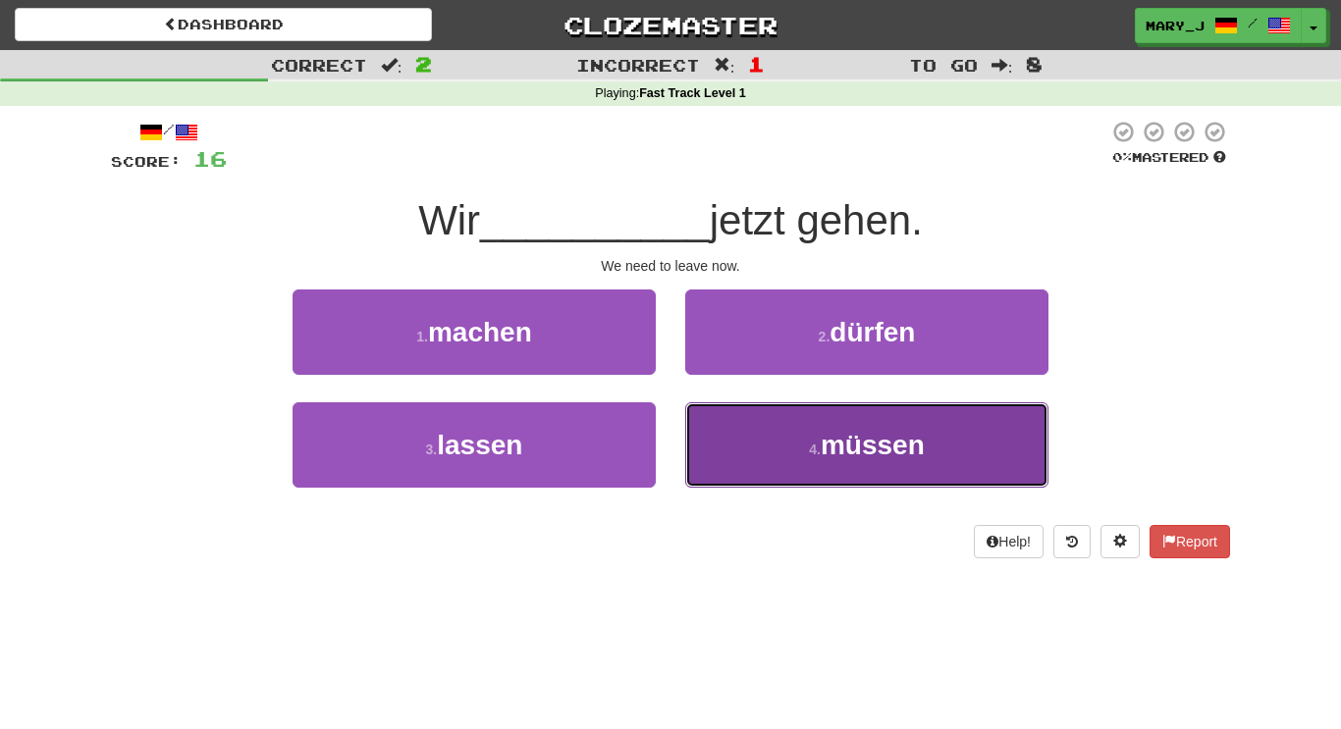
click at [753, 416] on button "4 . müssen" at bounding box center [866, 444] width 363 height 85
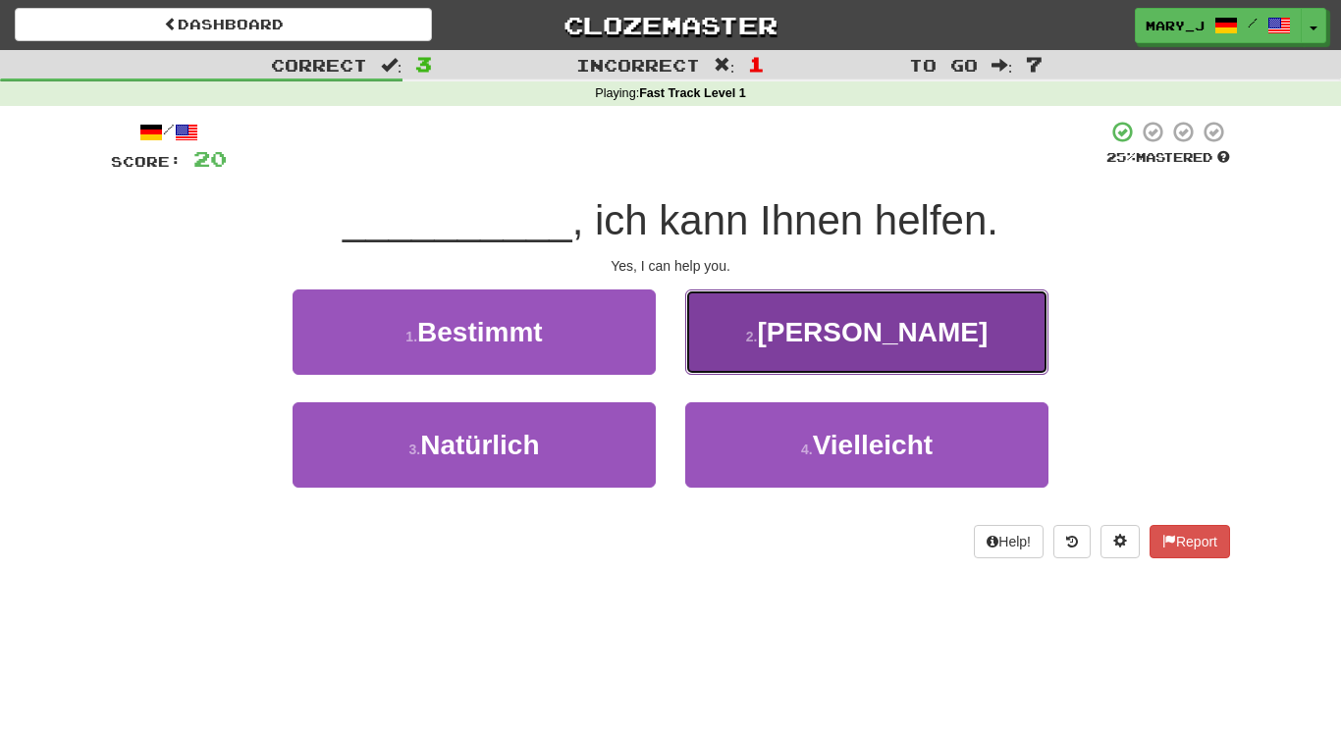
click at [733, 333] on button "2 . Ja" at bounding box center [866, 332] width 363 height 85
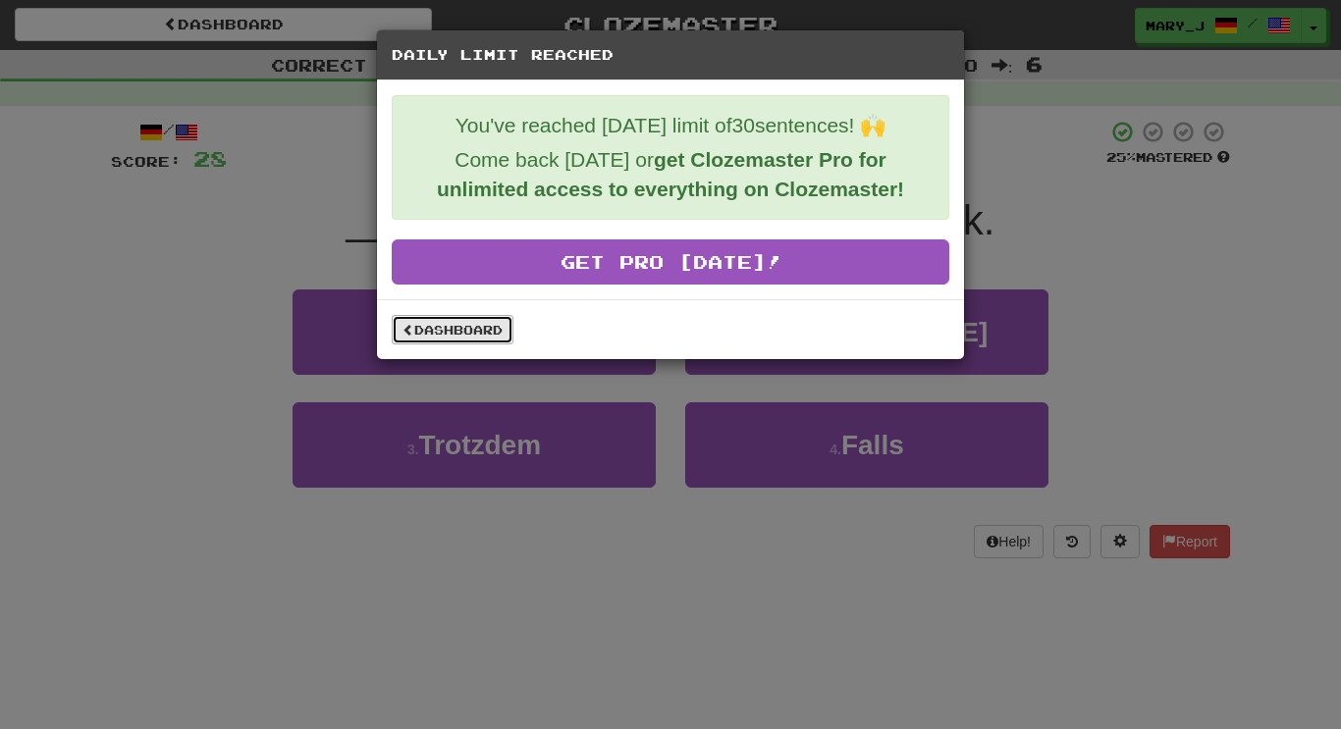
click at [489, 325] on link "Dashboard" at bounding box center [453, 329] width 122 height 29
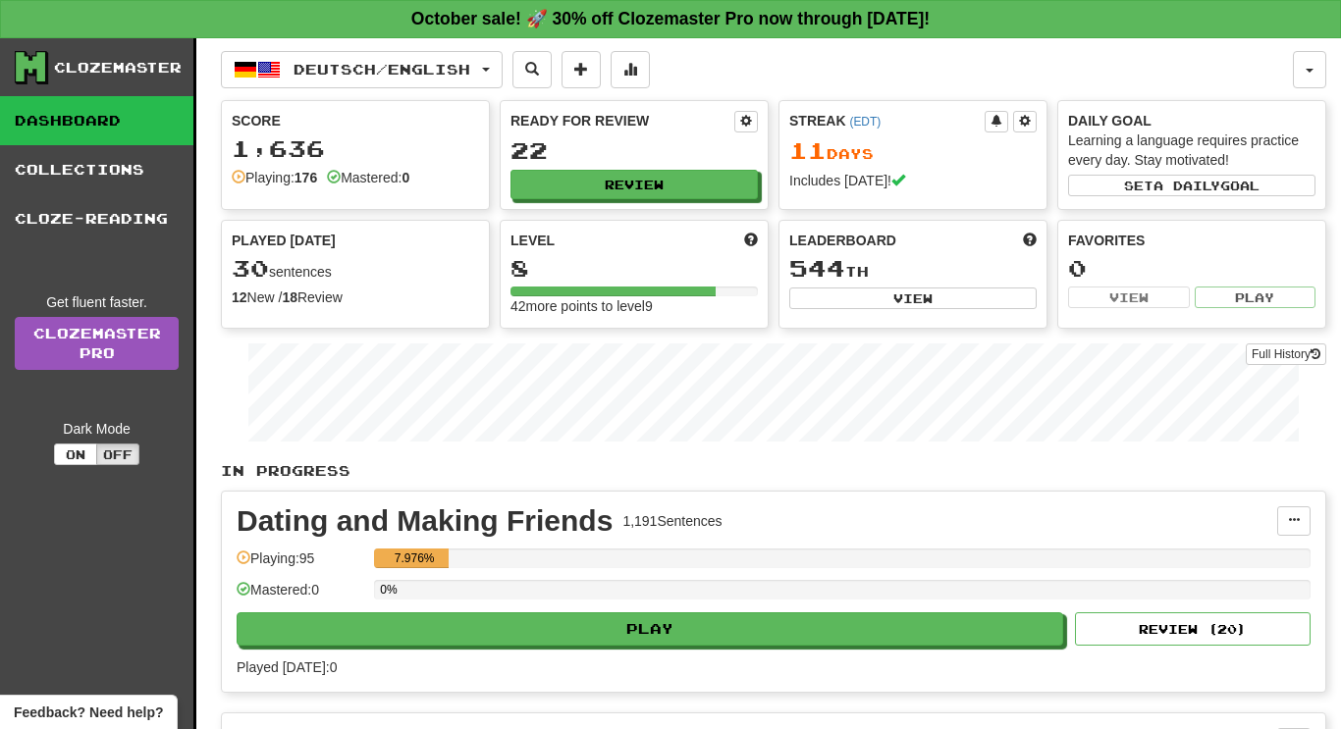
drag, startPoint x: 1339, startPoint y: 153, endPoint x: 1170, endPoint y: -116, distance: 317.6
click at [830, 39] on div "Deutsch / English Deutsch / English Streak: 11 Review: 22 Points [DATE]: 144 La…" at bounding box center [773, 533] width 1105 height 990
